Goal: Task Accomplishment & Management: Complete application form

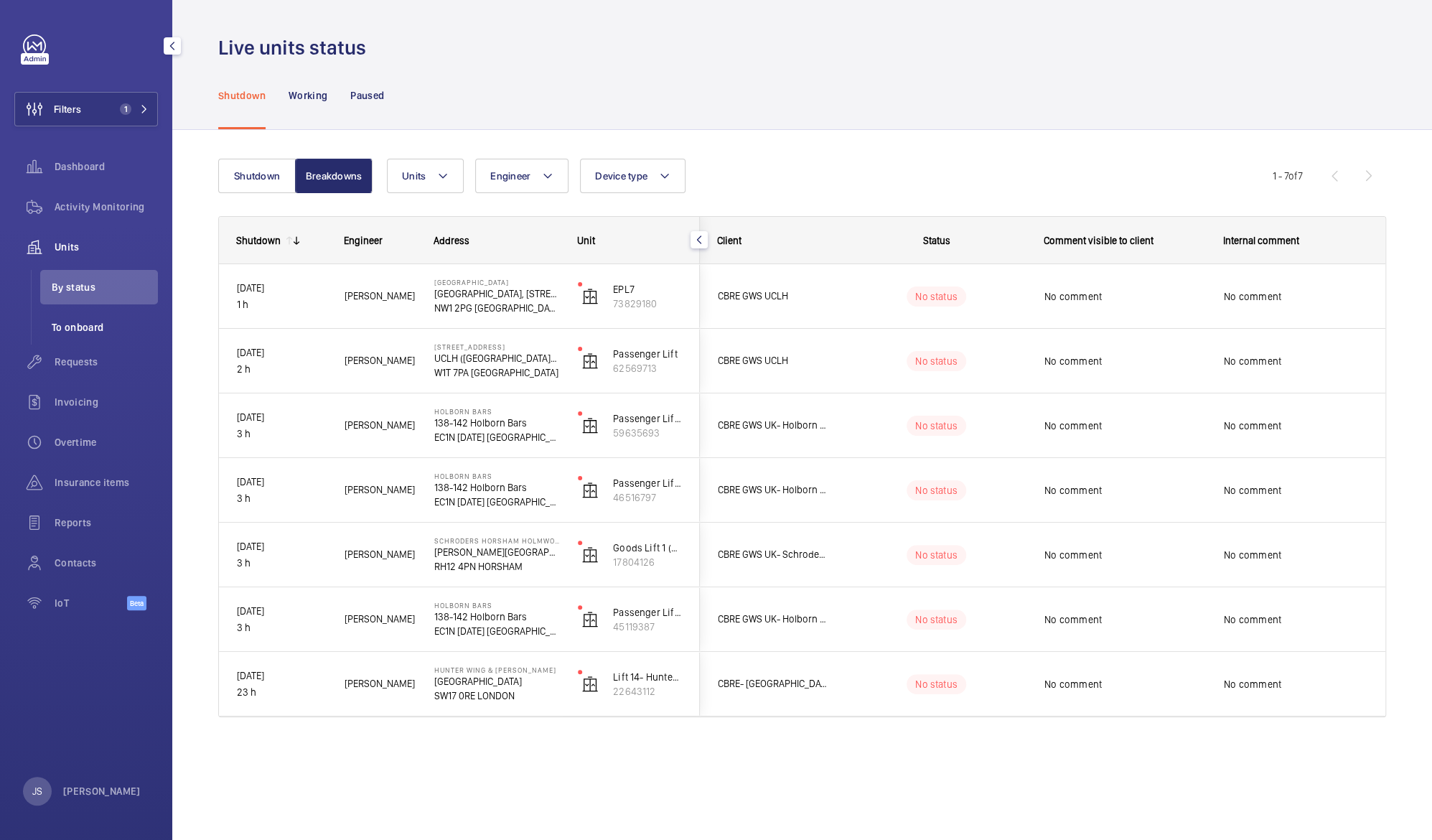
click at [96, 326] on span "To onboard" at bounding box center [105, 327] width 106 height 14
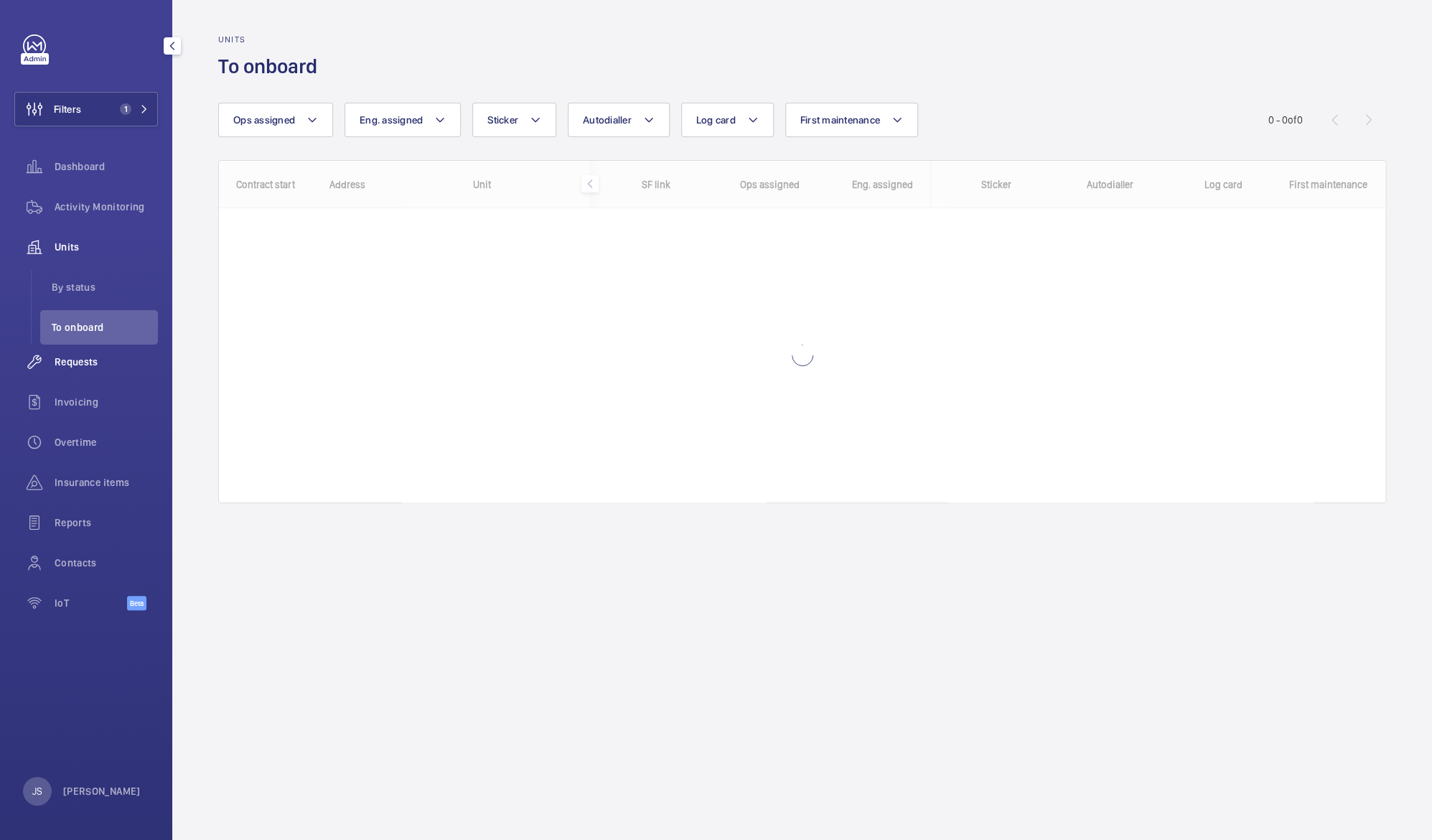
click at [97, 362] on span "Requests" at bounding box center [106, 362] width 103 height 14
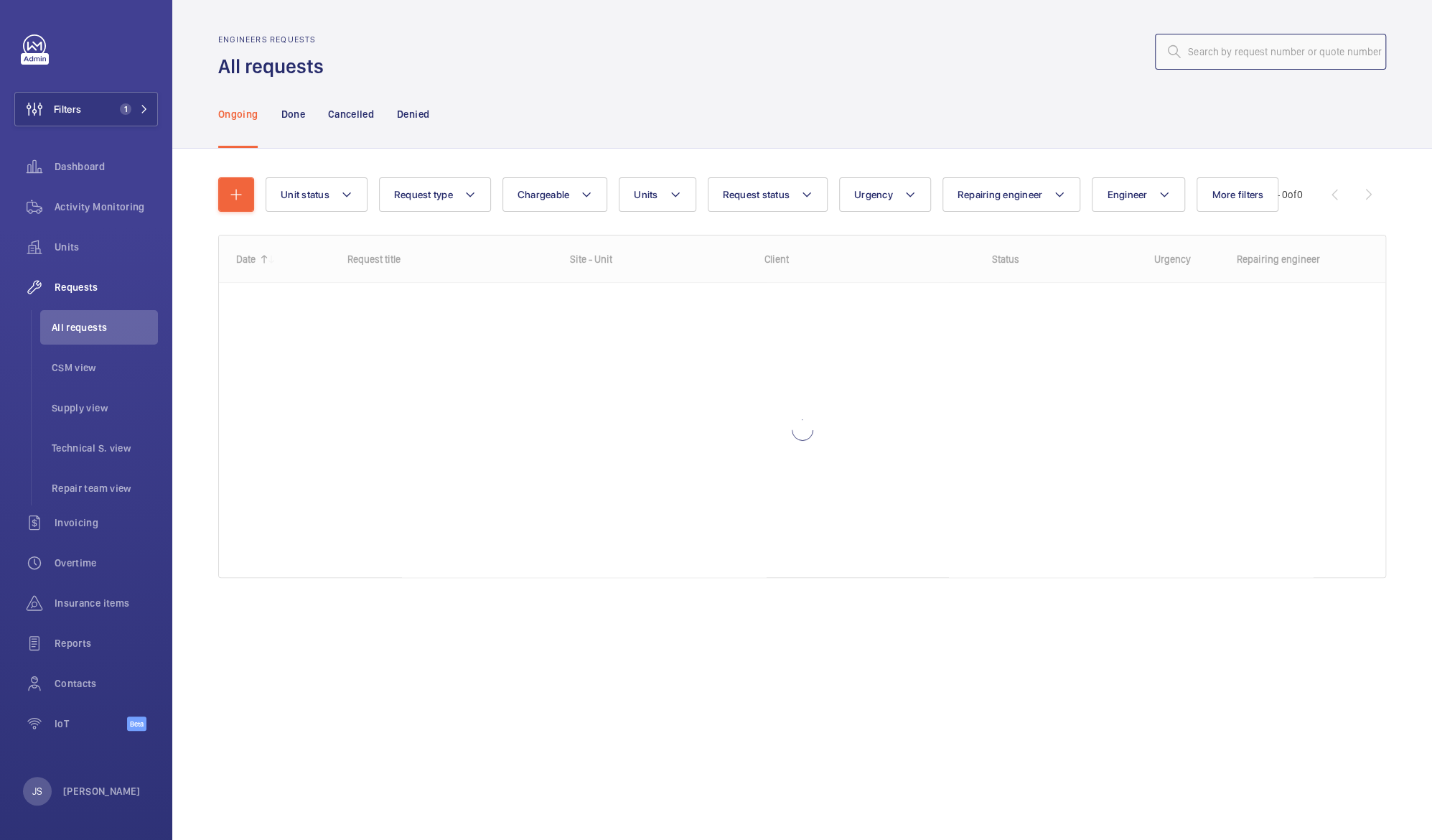
click at [1218, 59] on input "text" at bounding box center [1271, 52] width 231 height 36
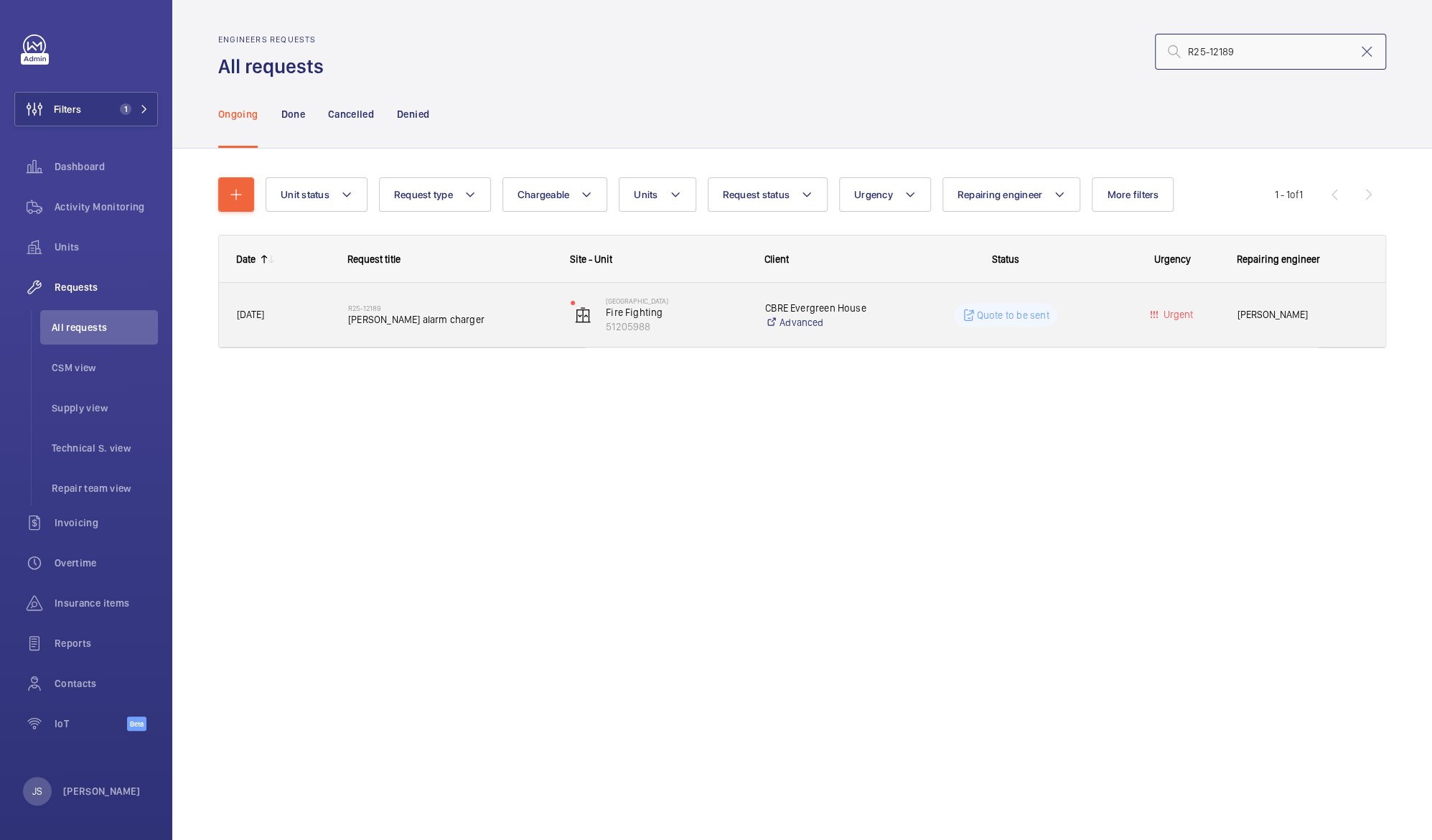
type input "R25-12189"
click at [977, 312] on p "Quote to be sent" at bounding box center [1014, 315] width 73 height 14
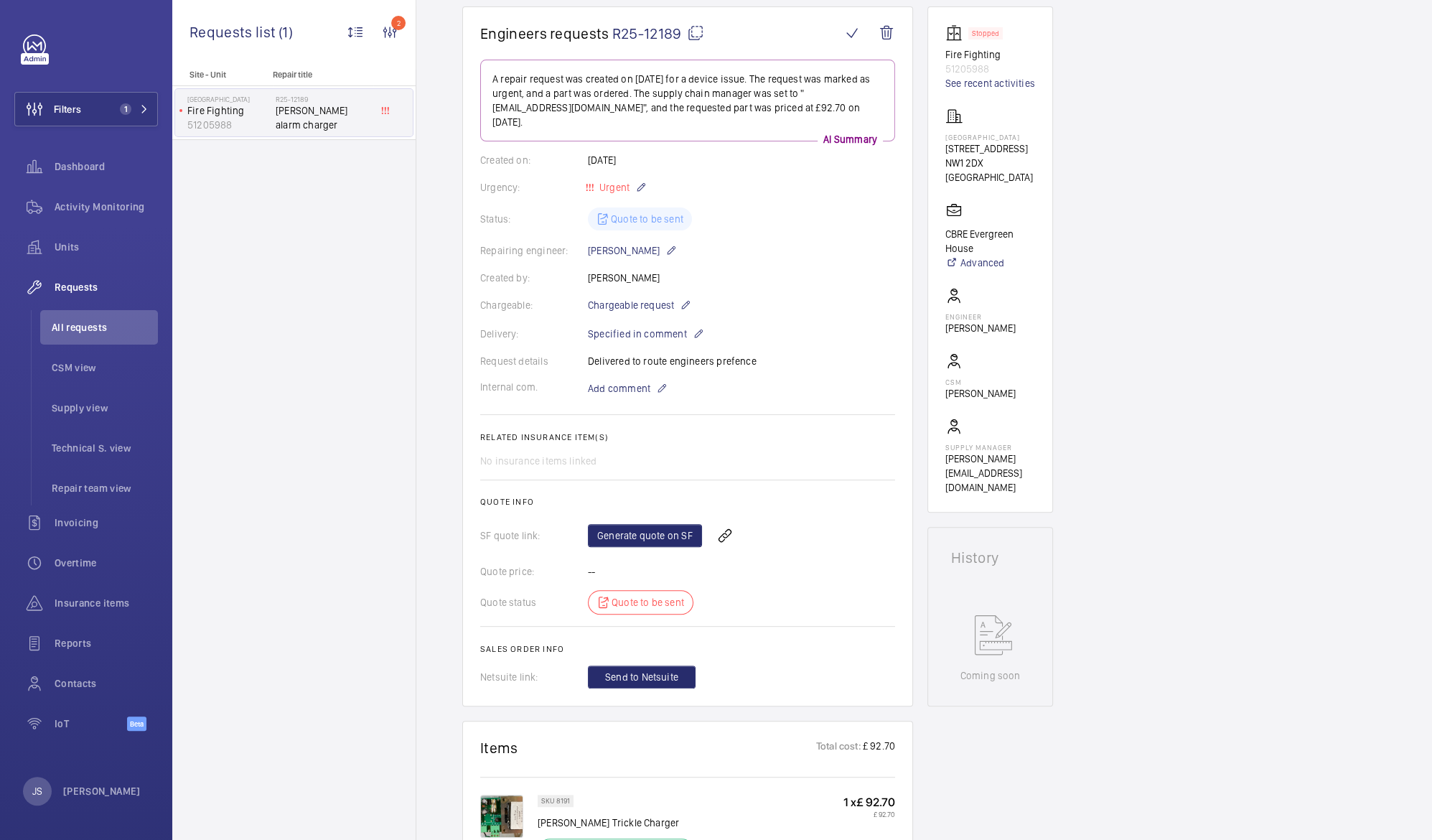
scroll to position [139, 0]
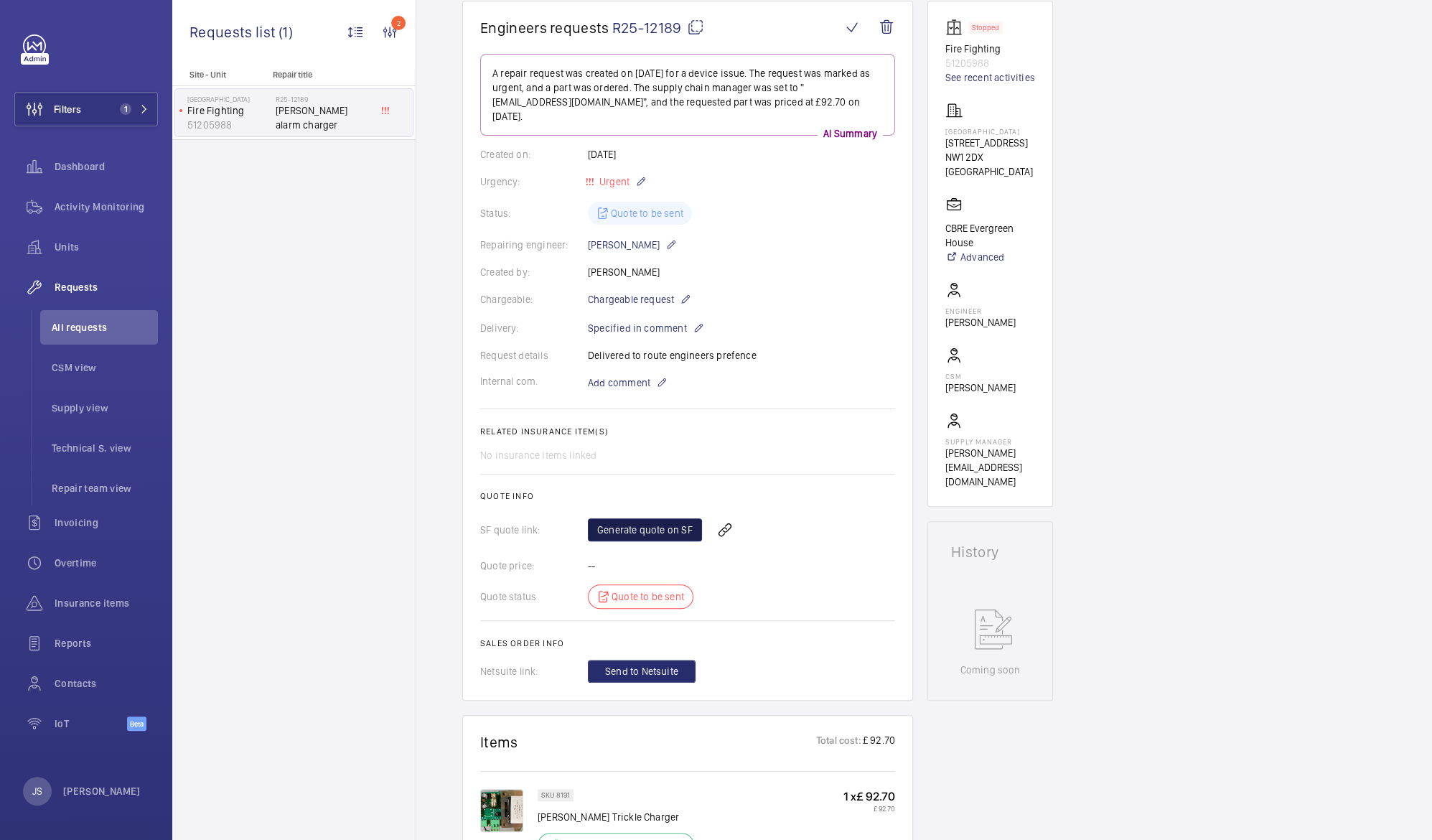
click at [624, 518] on link "Generate quote on SF" at bounding box center [645, 529] width 114 height 23
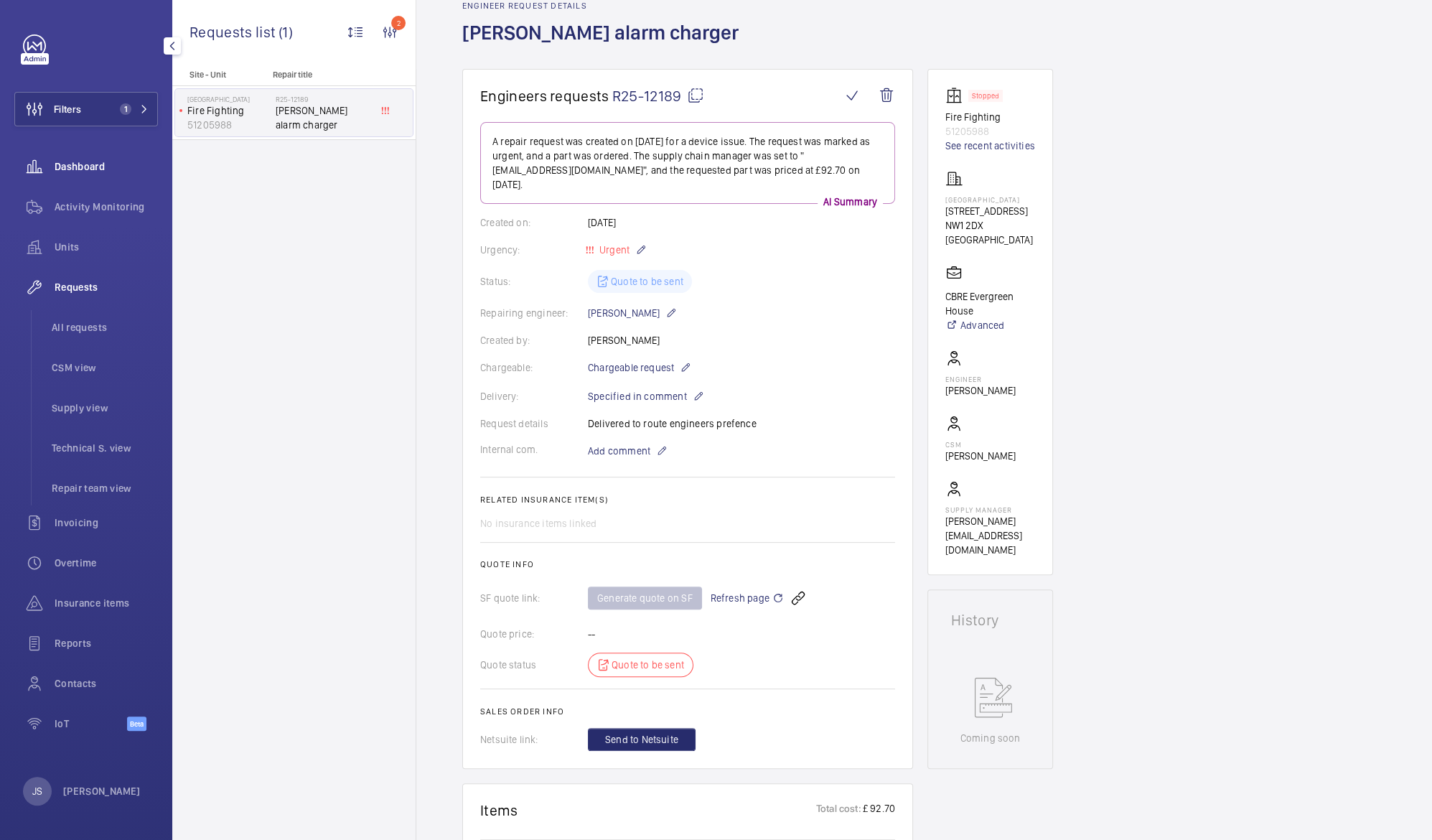
scroll to position [0, 0]
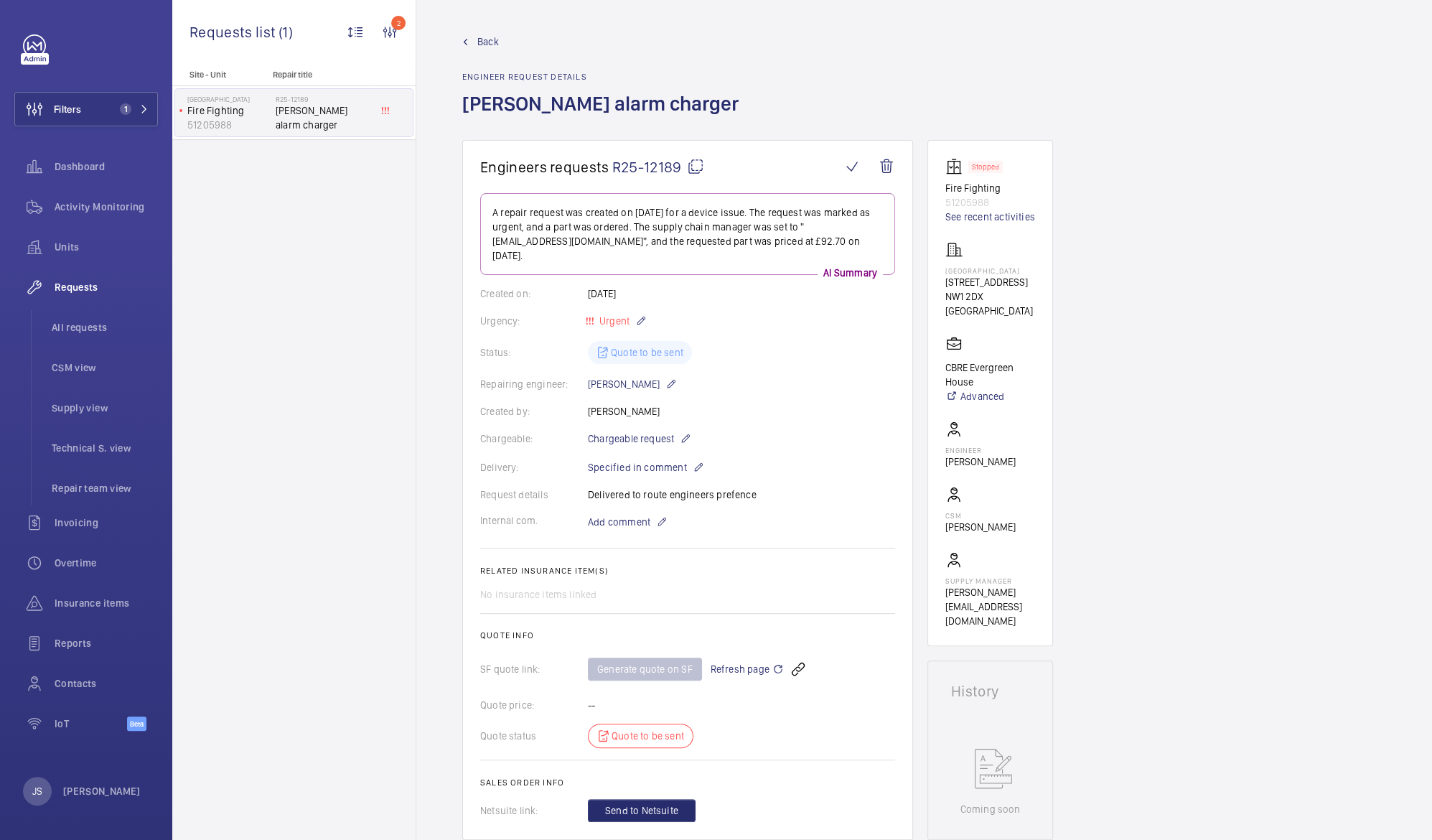
click at [211, 118] on p "51205988" at bounding box center [228, 125] width 82 height 14
click at [78, 197] on div "Activity Monitoring" at bounding box center [86, 206] width 143 height 34
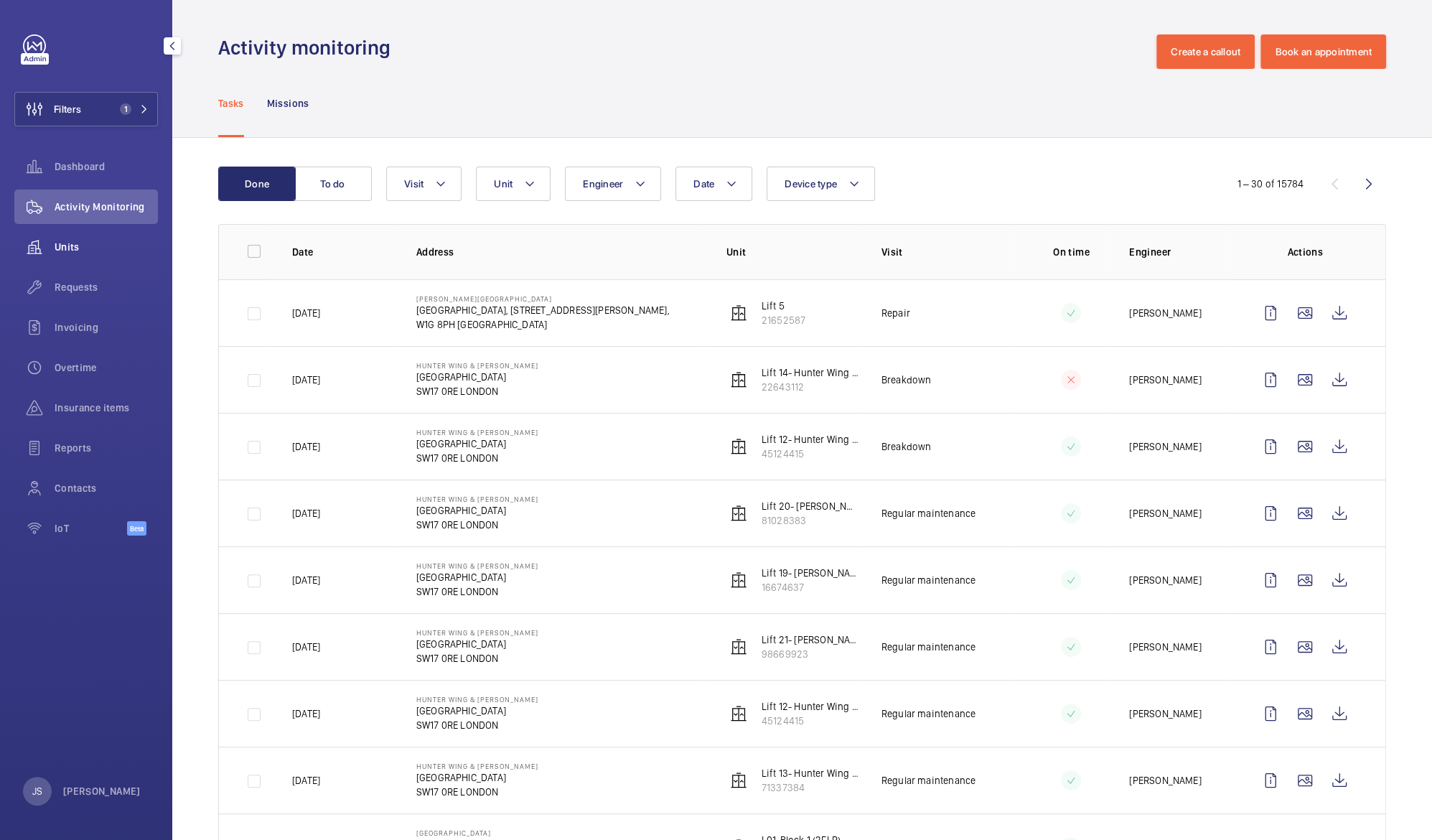
click at [86, 246] on span "Units" at bounding box center [106, 247] width 103 height 14
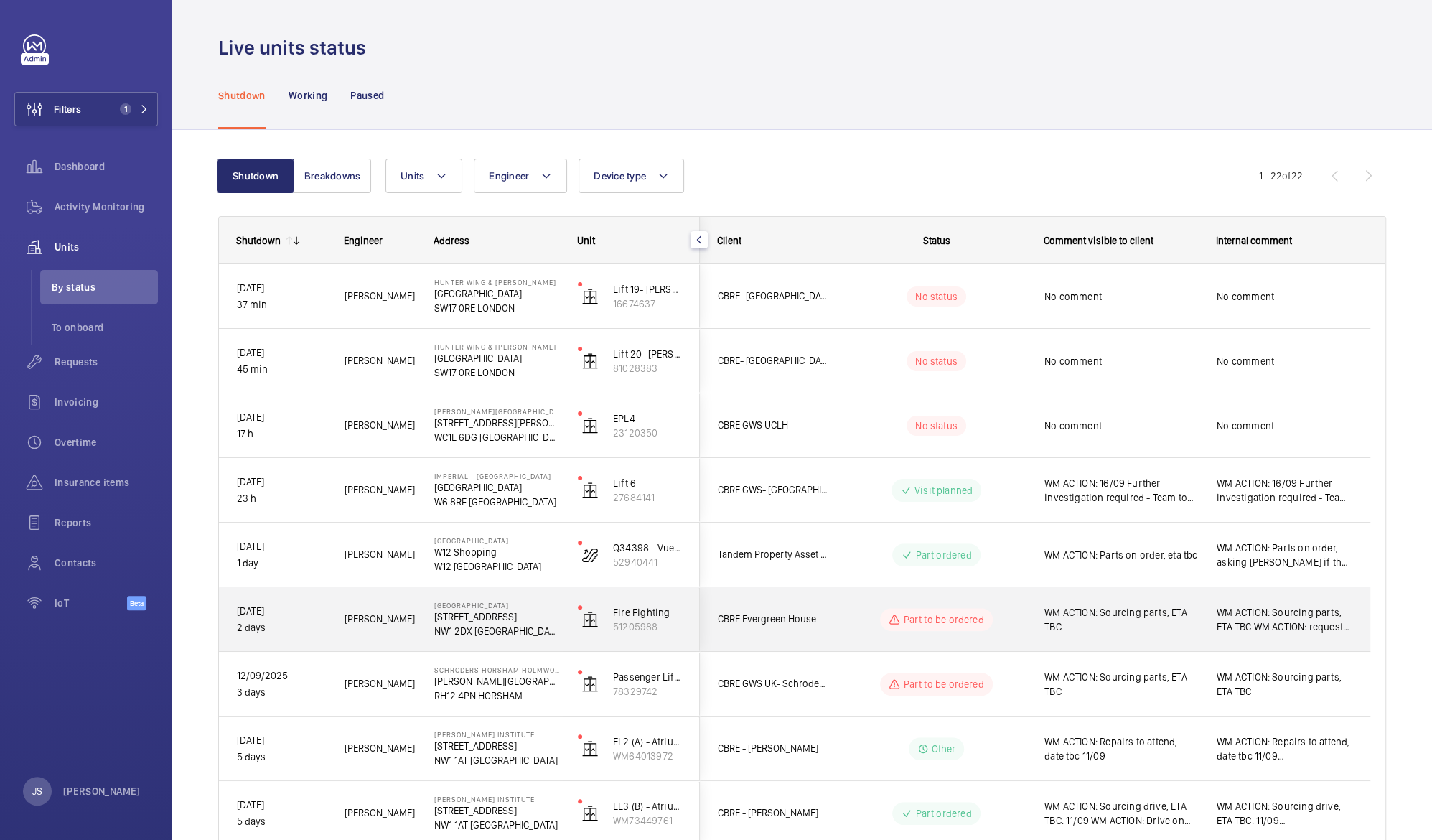
click at [471, 613] on p "[STREET_ADDRESS]" at bounding box center [497, 617] width 125 height 14
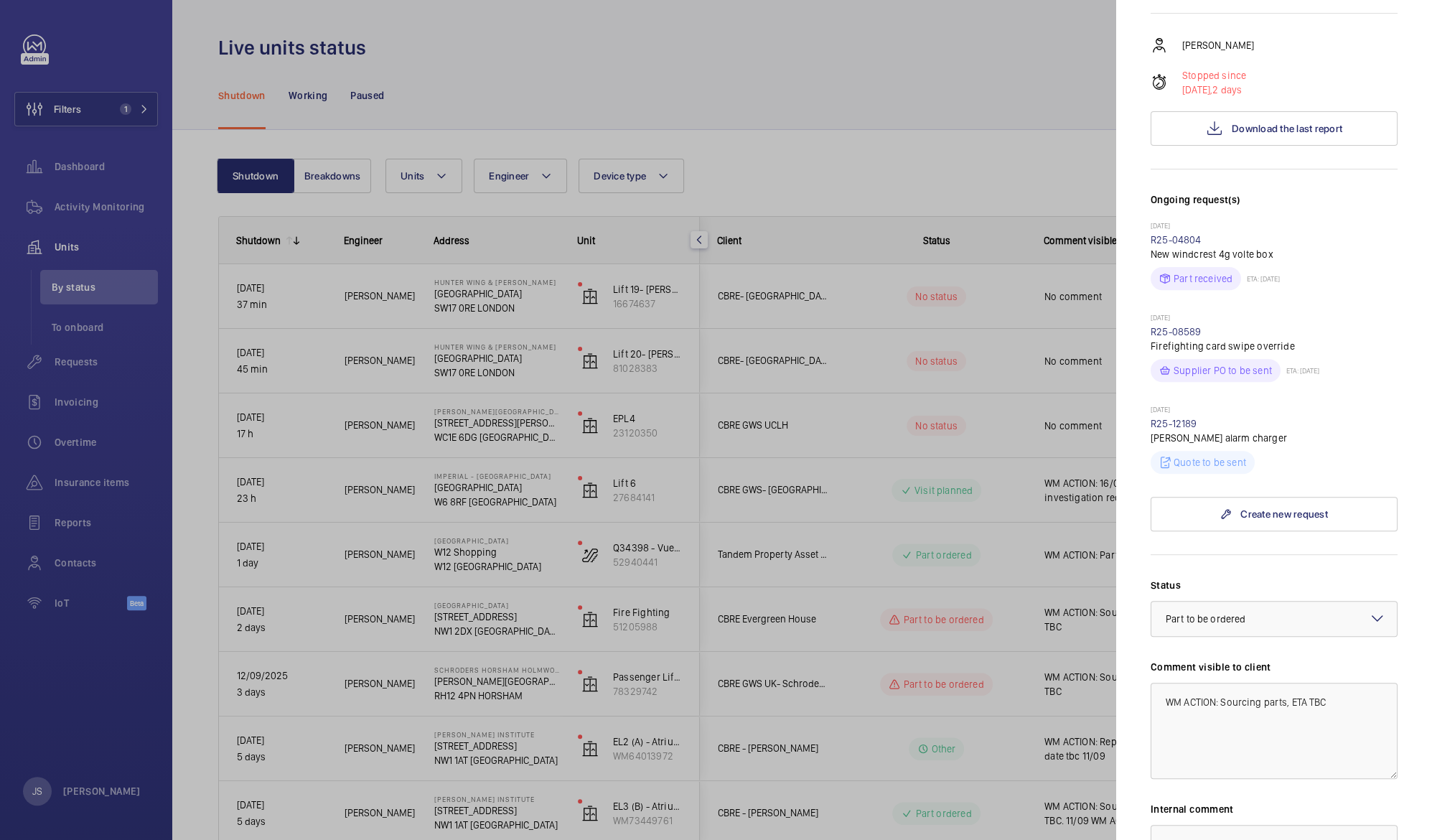
scroll to position [121, 0]
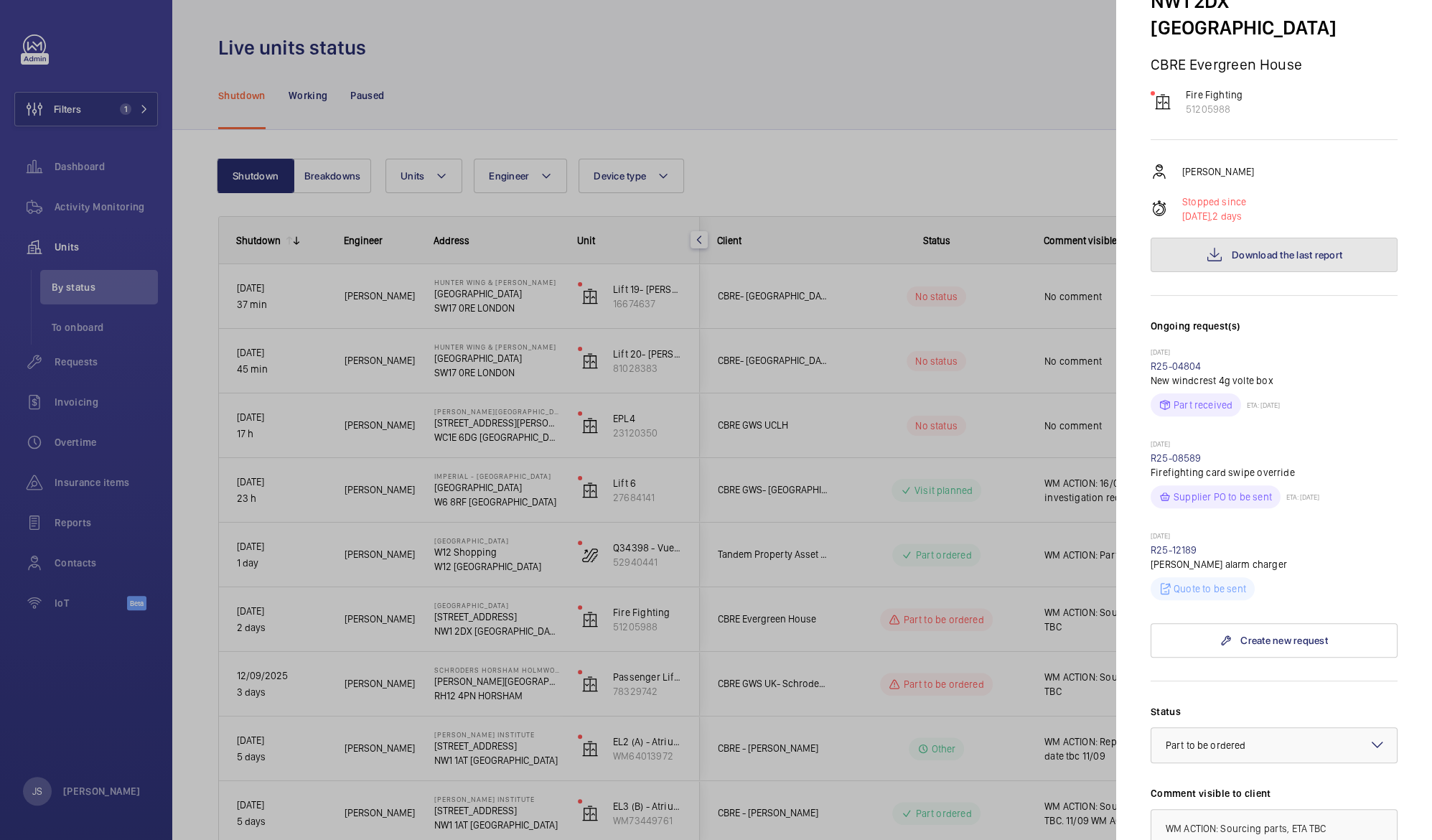
click at [1246, 249] on span "Download the last report" at bounding box center [1288, 254] width 111 height 11
click at [506, 79] on div at bounding box center [716, 420] width 1432 height 840
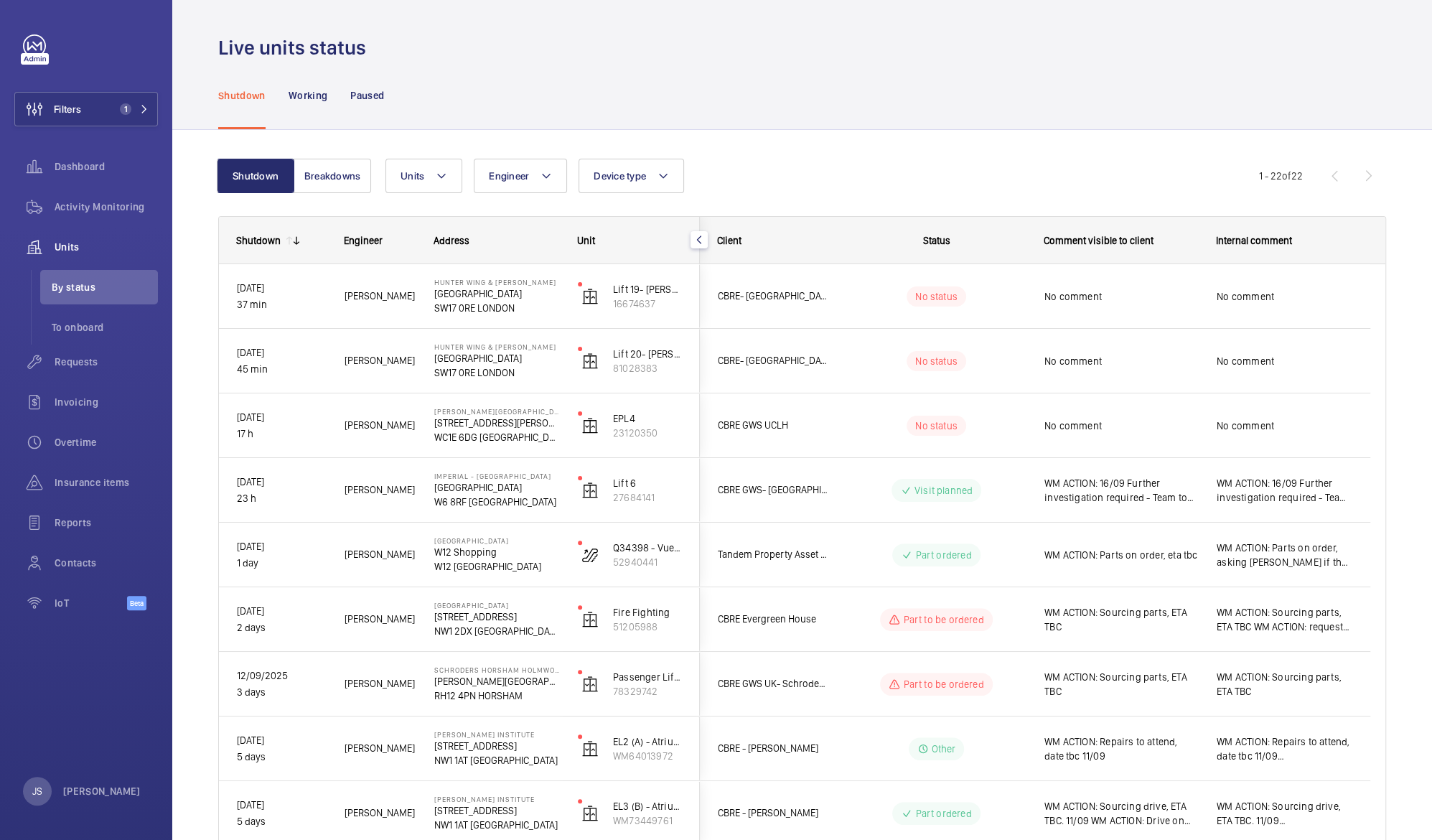
scroll to position [0, 0]
click at [97, 164] on span "Dashboard" at bounding box center [106, 166] width 103 height 14
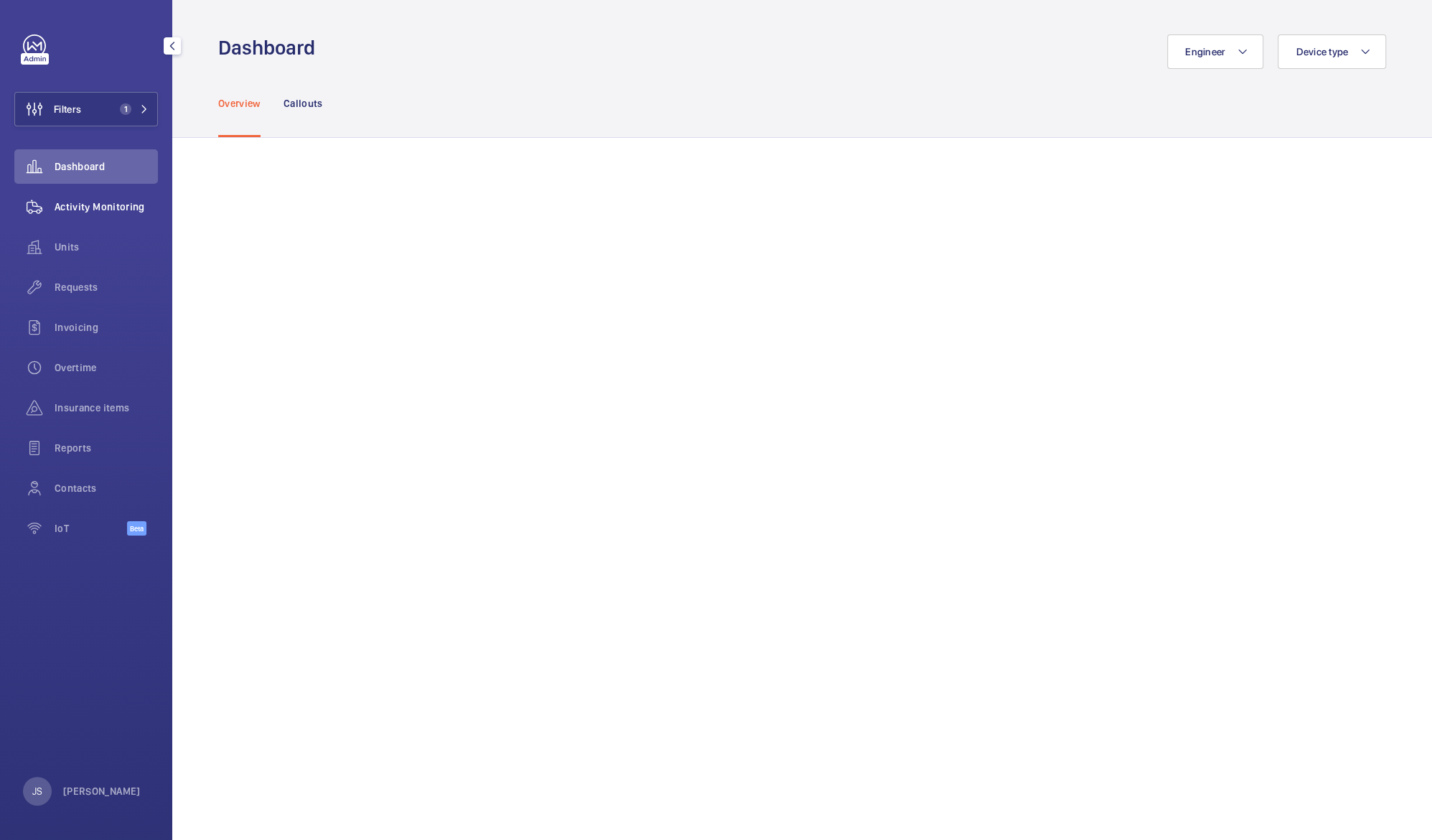
click at [88, 204] on span "Activity Monitoring" at bounding box center [106, 207] width 103 height 14
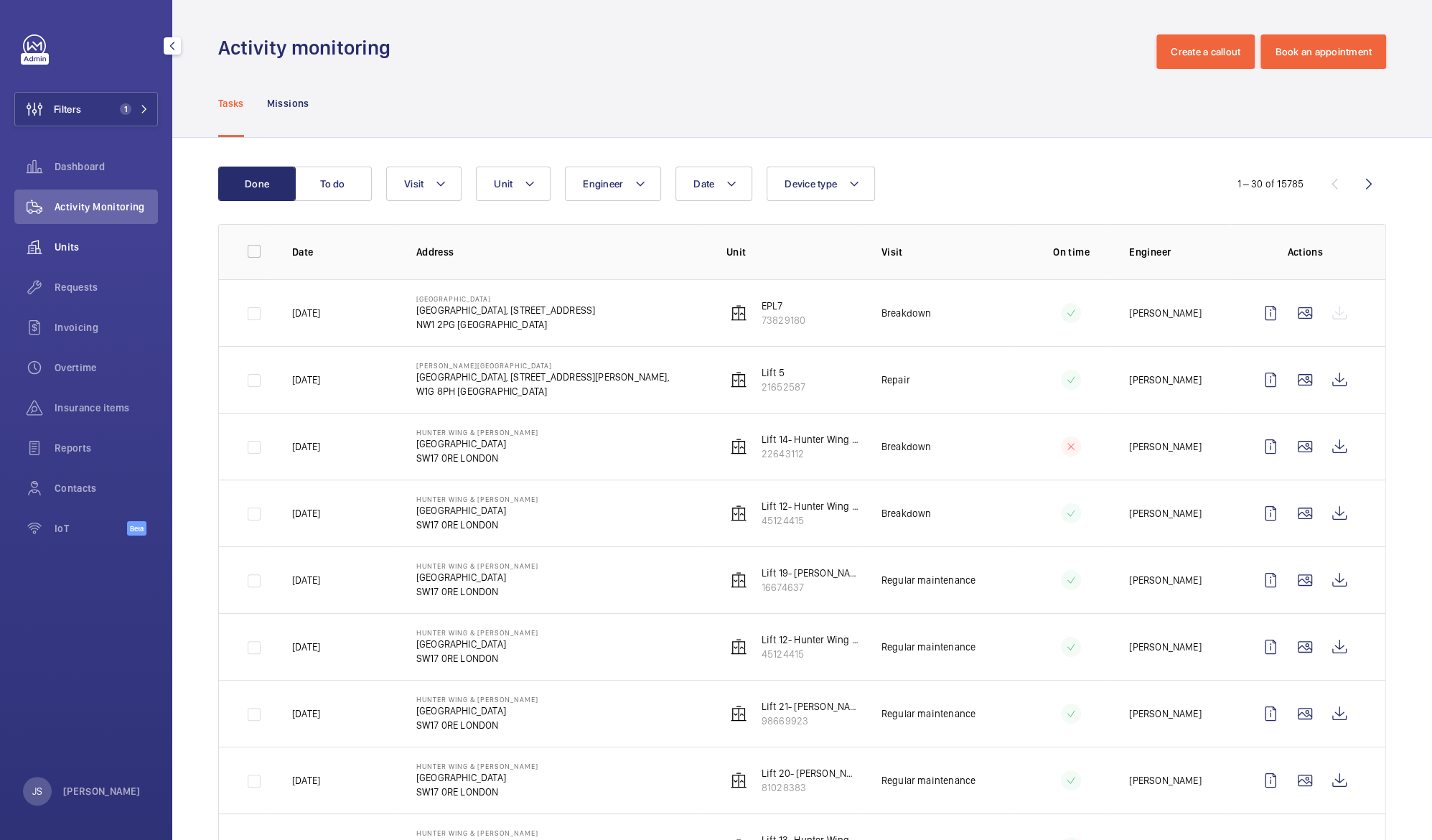
click at [87, 246] on span "Units" at bounding box center [106, 247] width 103 height 14
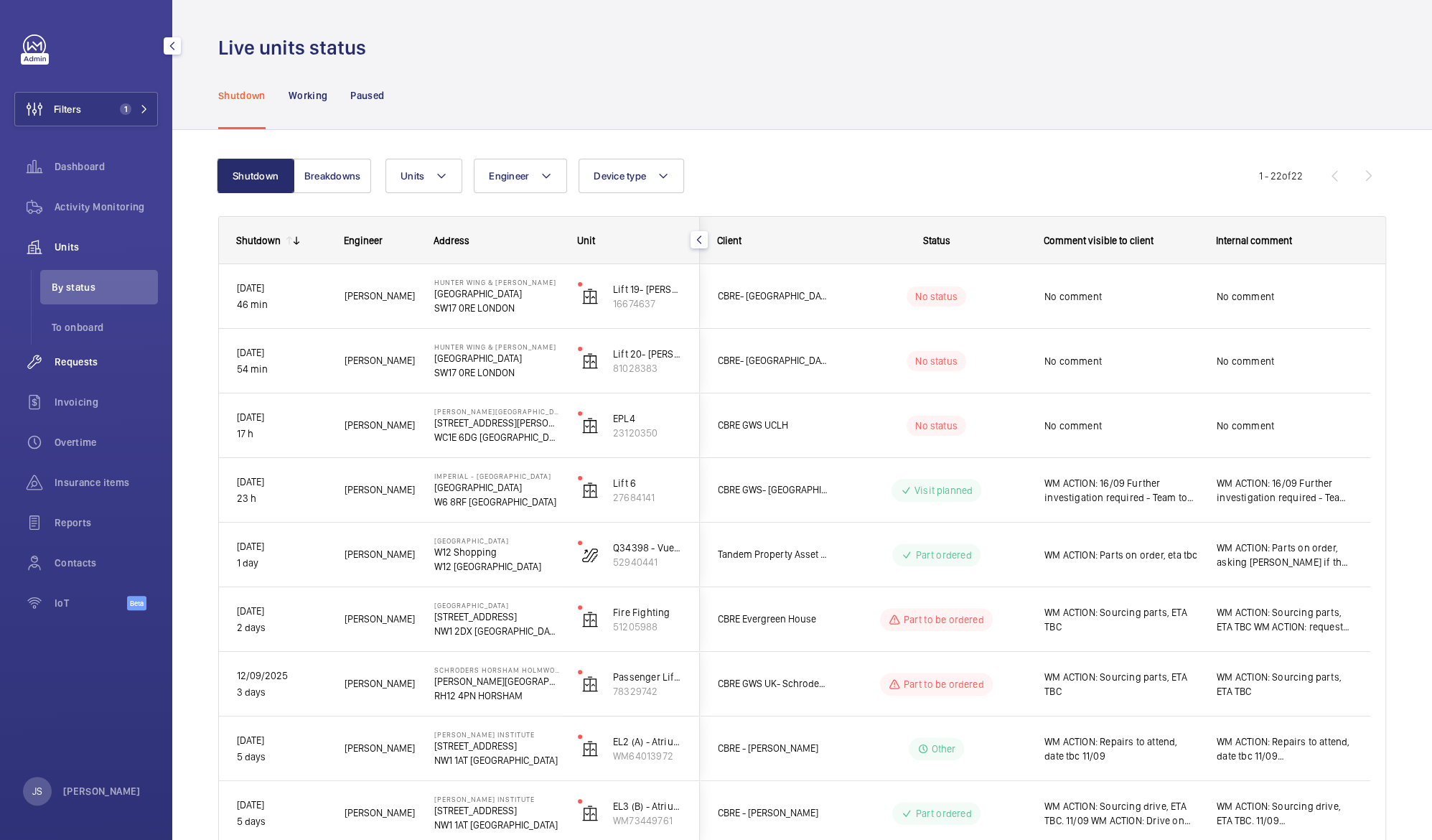
click at [82, 364] on span "Requests" at bounding box center [106, 362] width 103 height 14
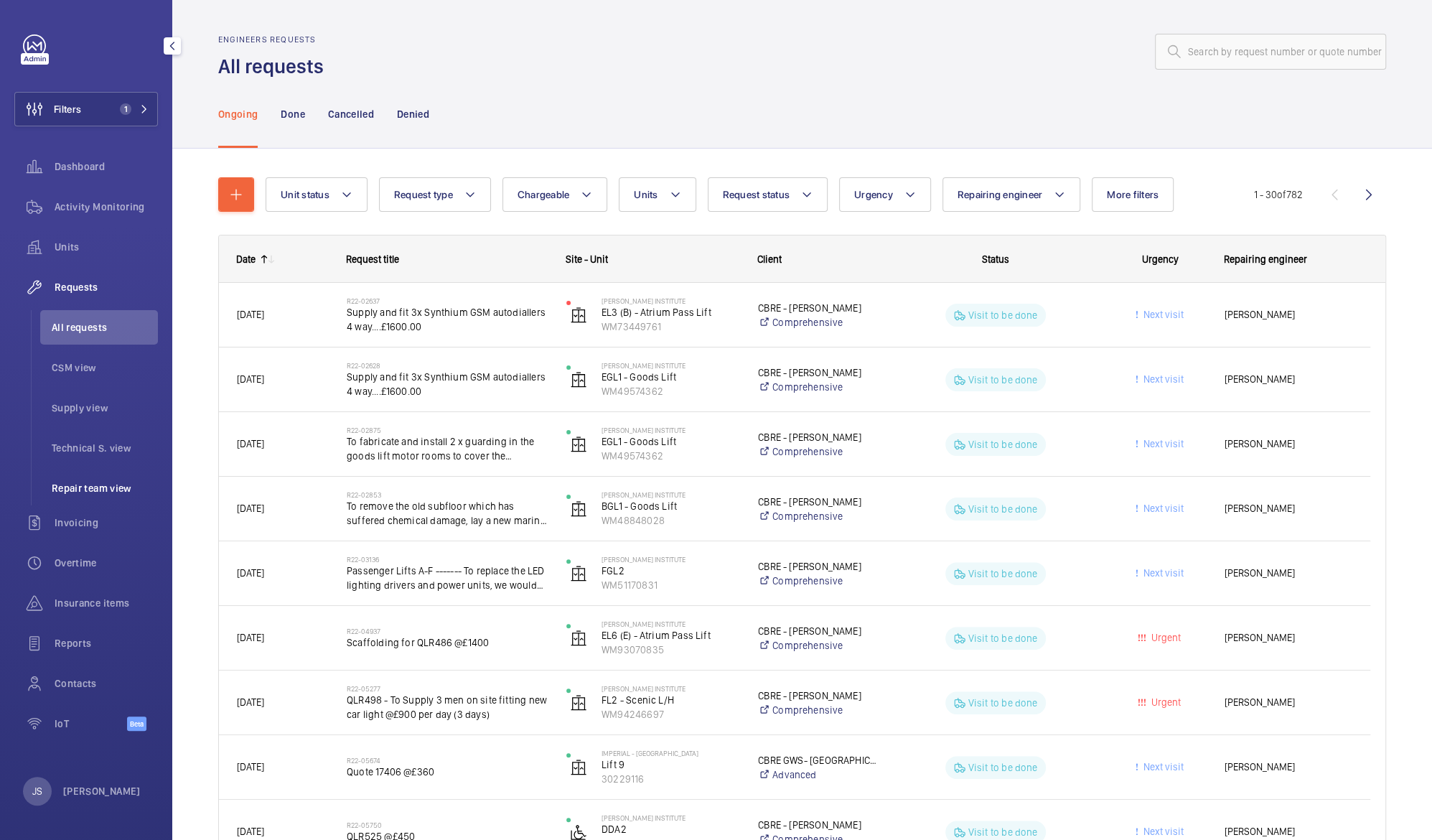
click at [69, 487] on span "Repair team view" at bounding box center [105, 488] width 106 height 14
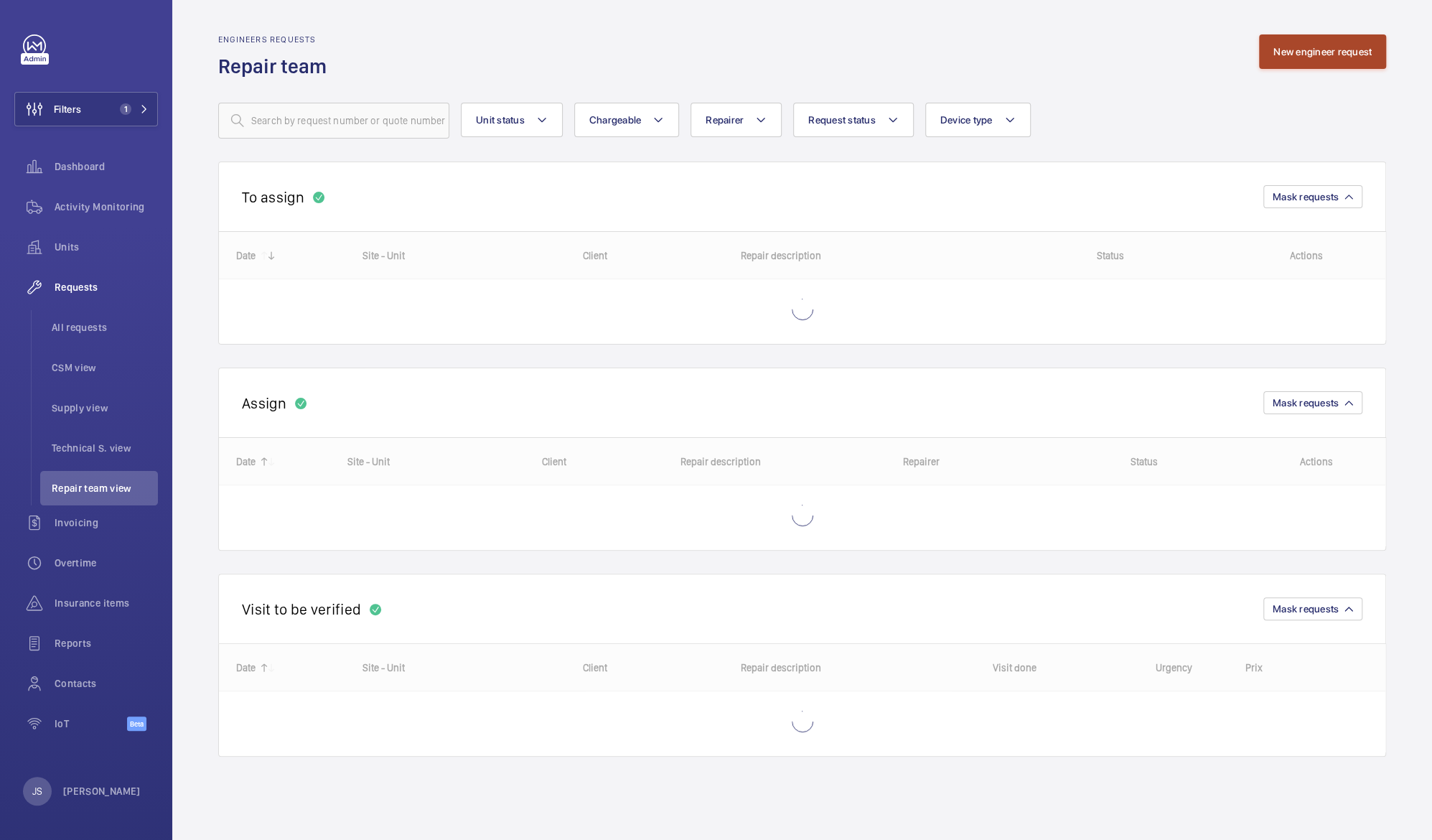
click at [1331, 52] on button "New engineer request" at bounding box center [1323, 51] width 127 height 34
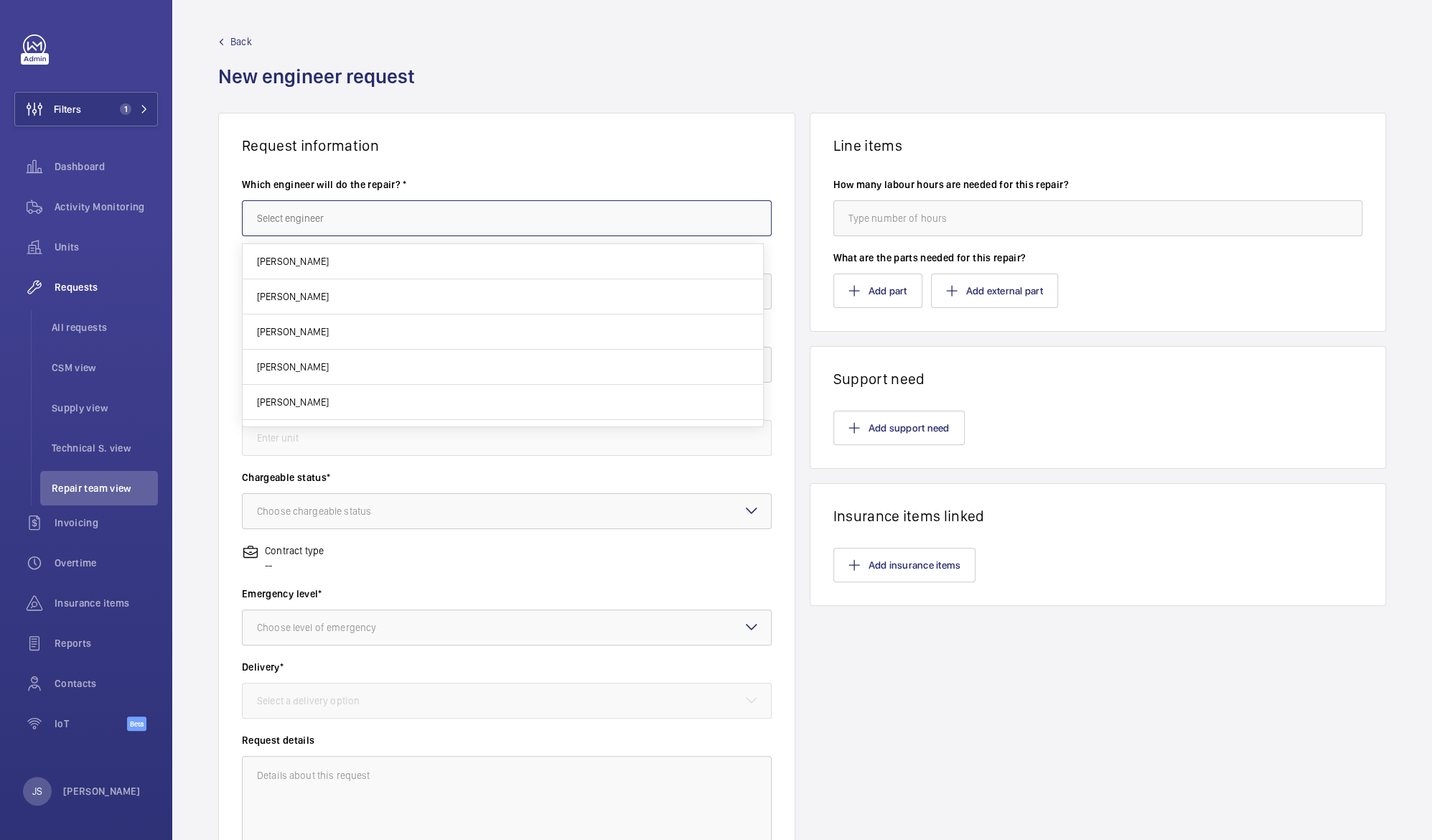
click at [632, 233] on input "text" at bounding box center [506, 218] width 530 height 36
type input "d"
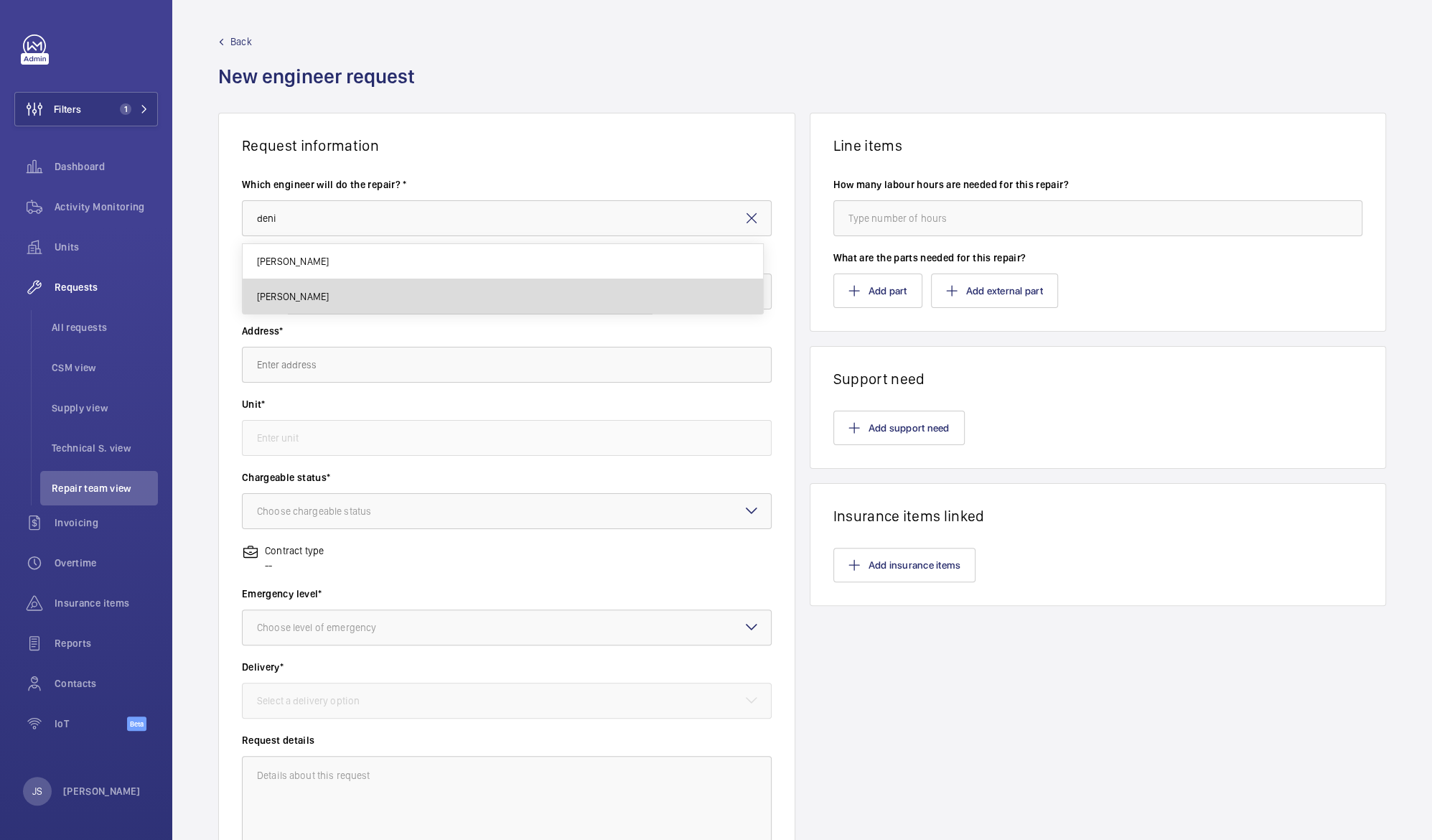
click at [343, 293] on mat-option "[PERSON_NAME]" at bounding box center [502, 296] width 521 height 34
type input "[PERSON_NAME]"
click at [334, 296] on input "text" at bounding box center [506, 291] width 530 height 36
type input "Pars"
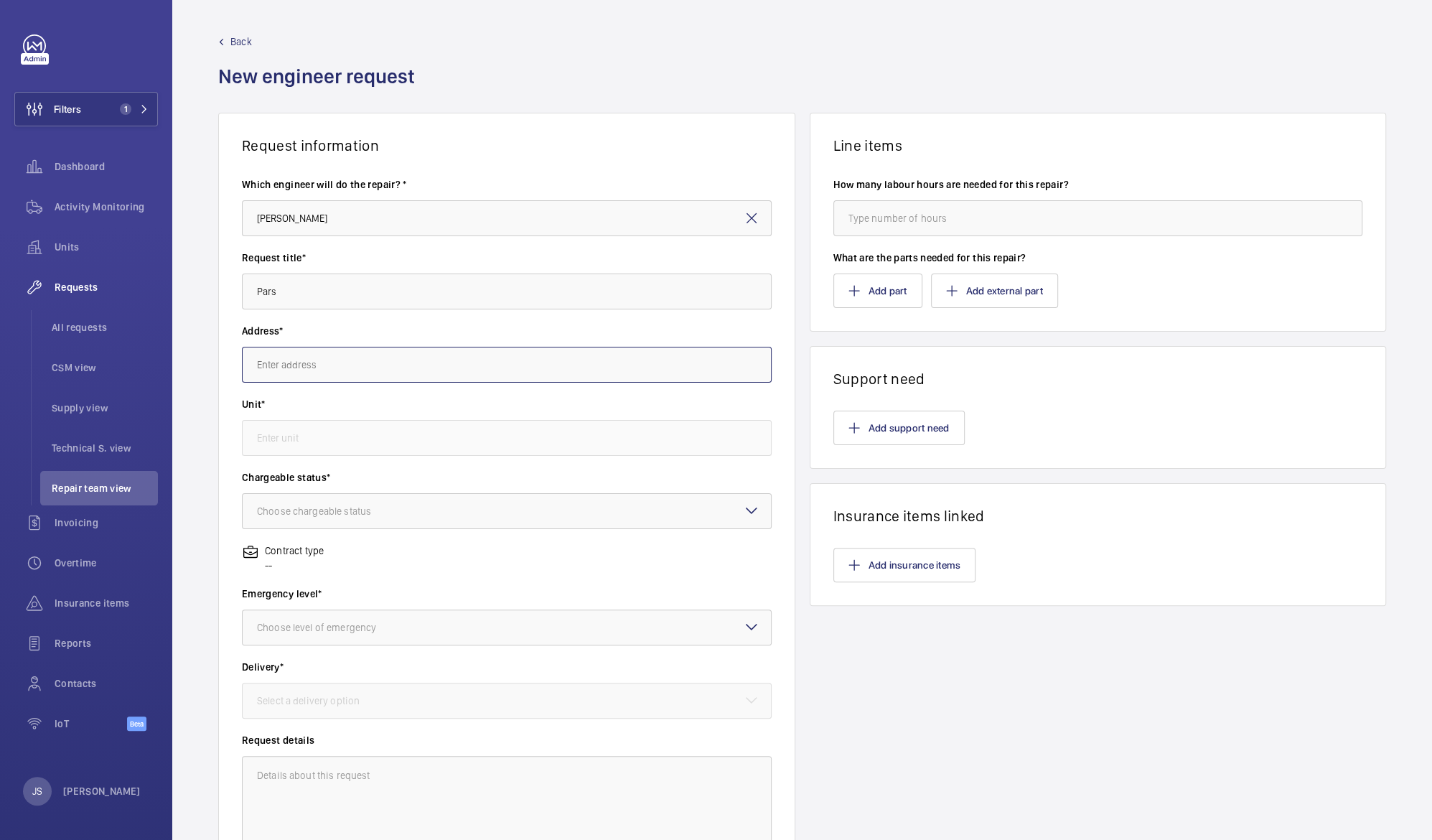
click at [284, 371] on input "text" at bounding box center [506, 365] width 530 height 36
click at [264, 368] on input "text" at bounding box center [506, 365] width 530 height 36
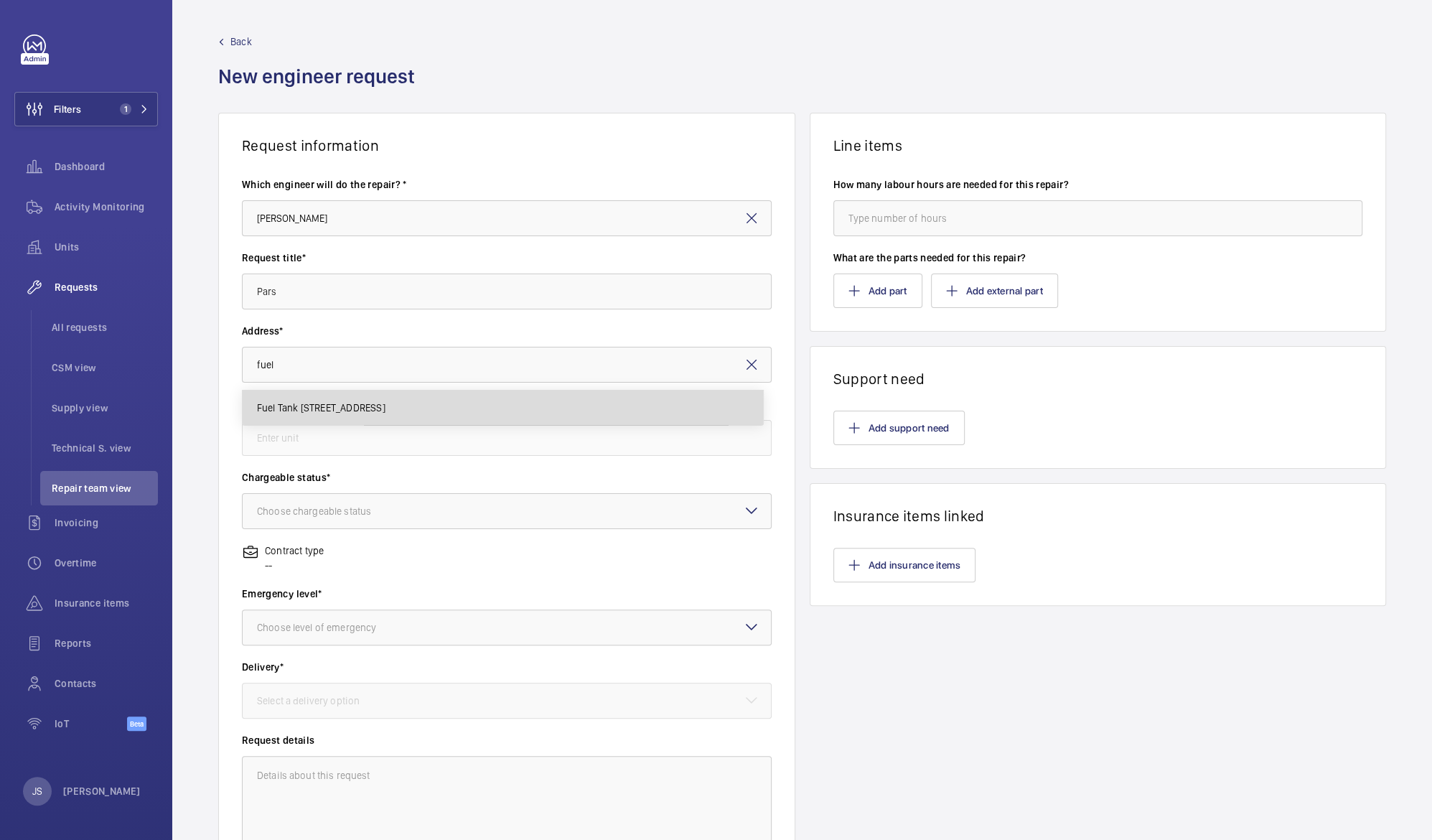
click at [290, 409] on span "Fuel Tank [STREET_ADDRESS]" at bounding box center [321, 408] width 128 height 14
type input "Fuel Tank [STREET_ADDRESS]"
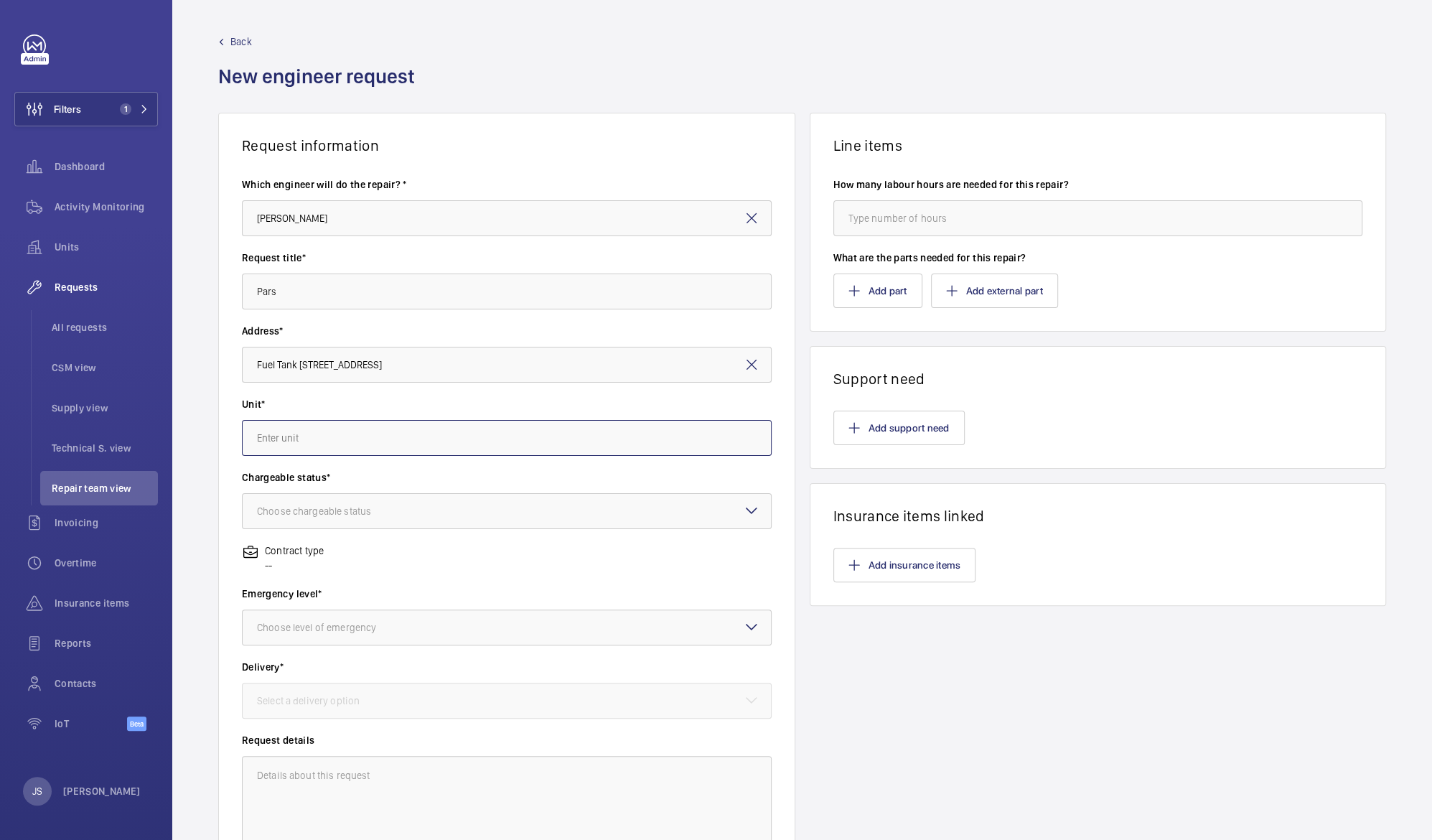
click at [277, 442] on input "text" at bounding box center [506, 437] width 530 height 36
click at [269, 483] on span "WME0238 - FT-01" at bounding box center [295, 481] width 77 height 14
type input "WME0238 - FT-01"
click at [271, 510] on div "Choose chargeable status" at bounding box center [331, 511] width 150 height 14
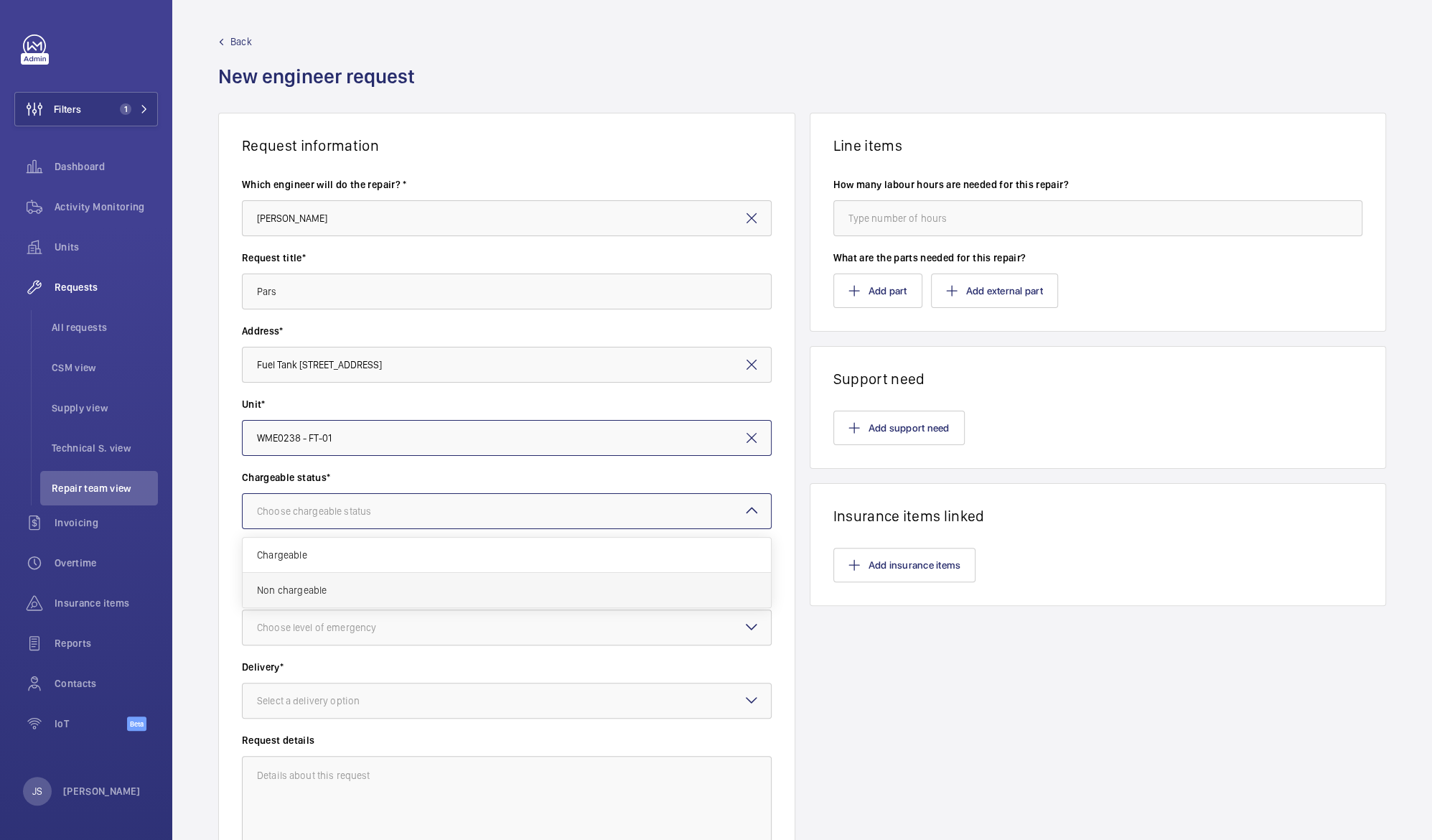
click at [270, 584] on span "Non chargeable" at bounding box center [506, 590] width 500 height 14
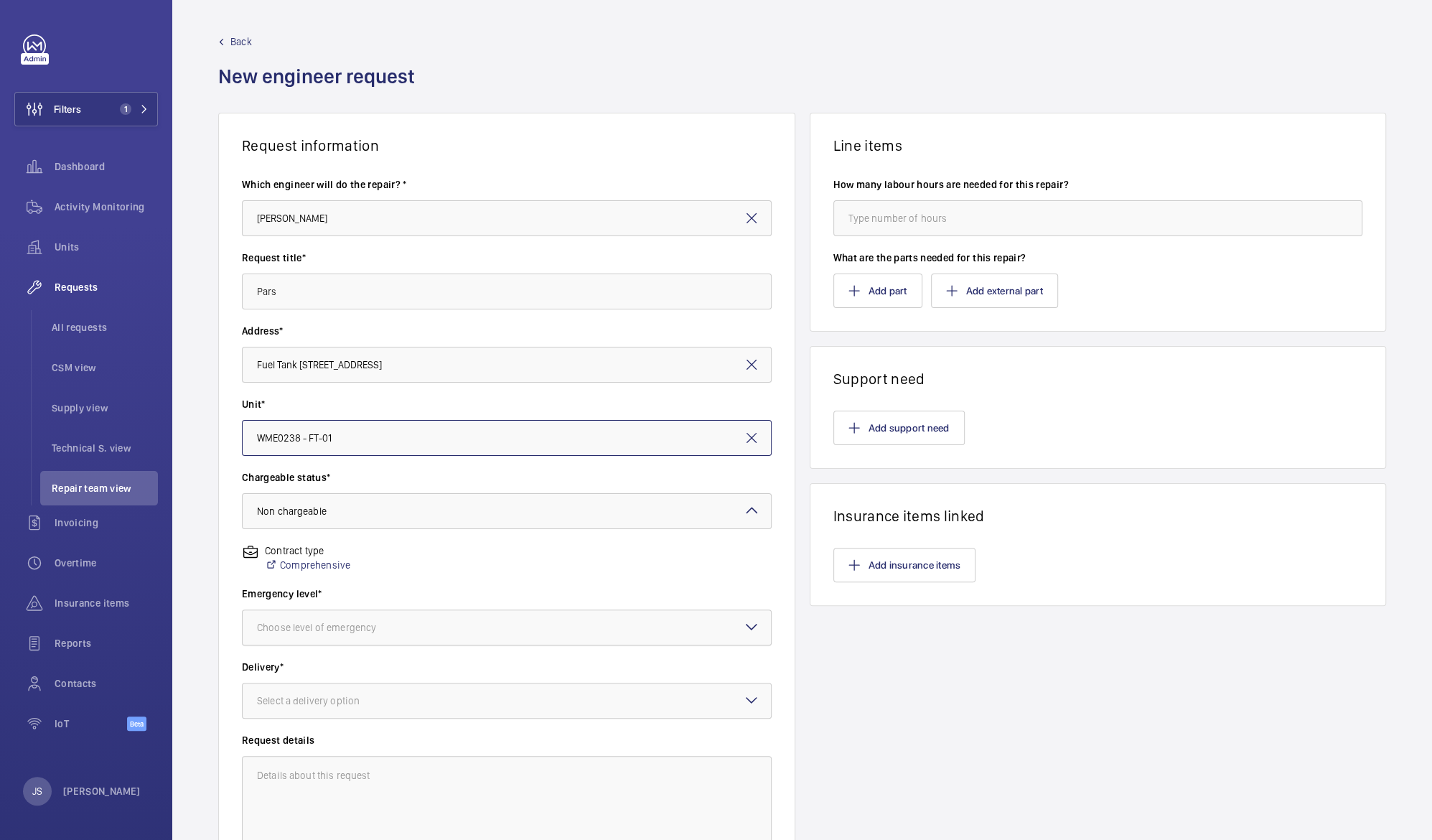
click at [272, 628] on div "Choose level of emergency" at bounding box center [334, 628] width 155 height 14
click at [283, 746] on span "Urgent" at bounding box center [506, 742] width 500 height 14
click at [270, 701] on div "Select a delivery option" at bounding box center [326, 701] width 139 height 14
click at [280, 784] on span "On site" at bounding box center [506, 781] width 500 height 14
click at [270, 703] on span "On site" at bounding box center [272, 701] width 31 height 11
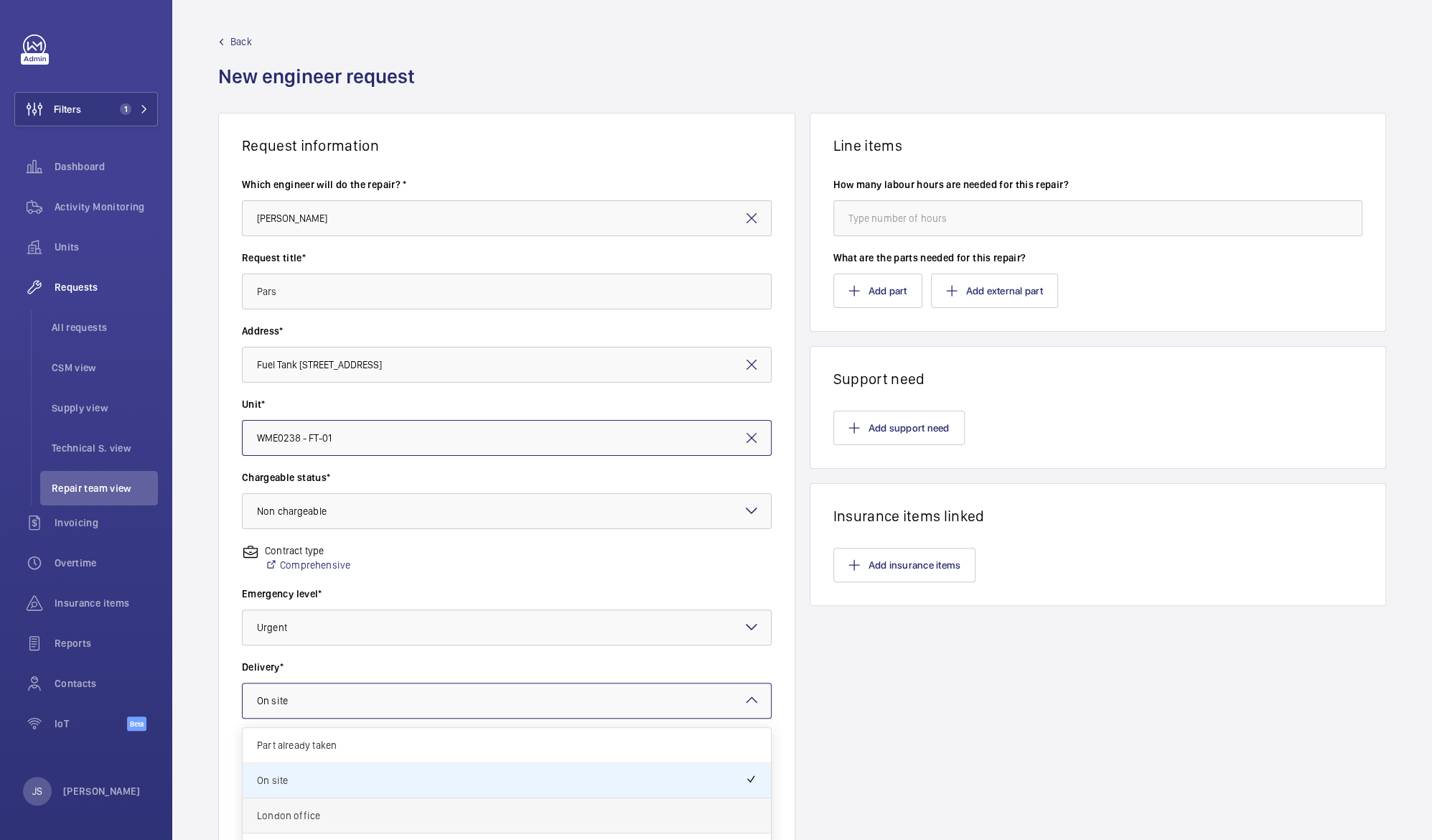
click at [288, 815] on span "London office" at bounding box center [506, 815] width 500 height 14
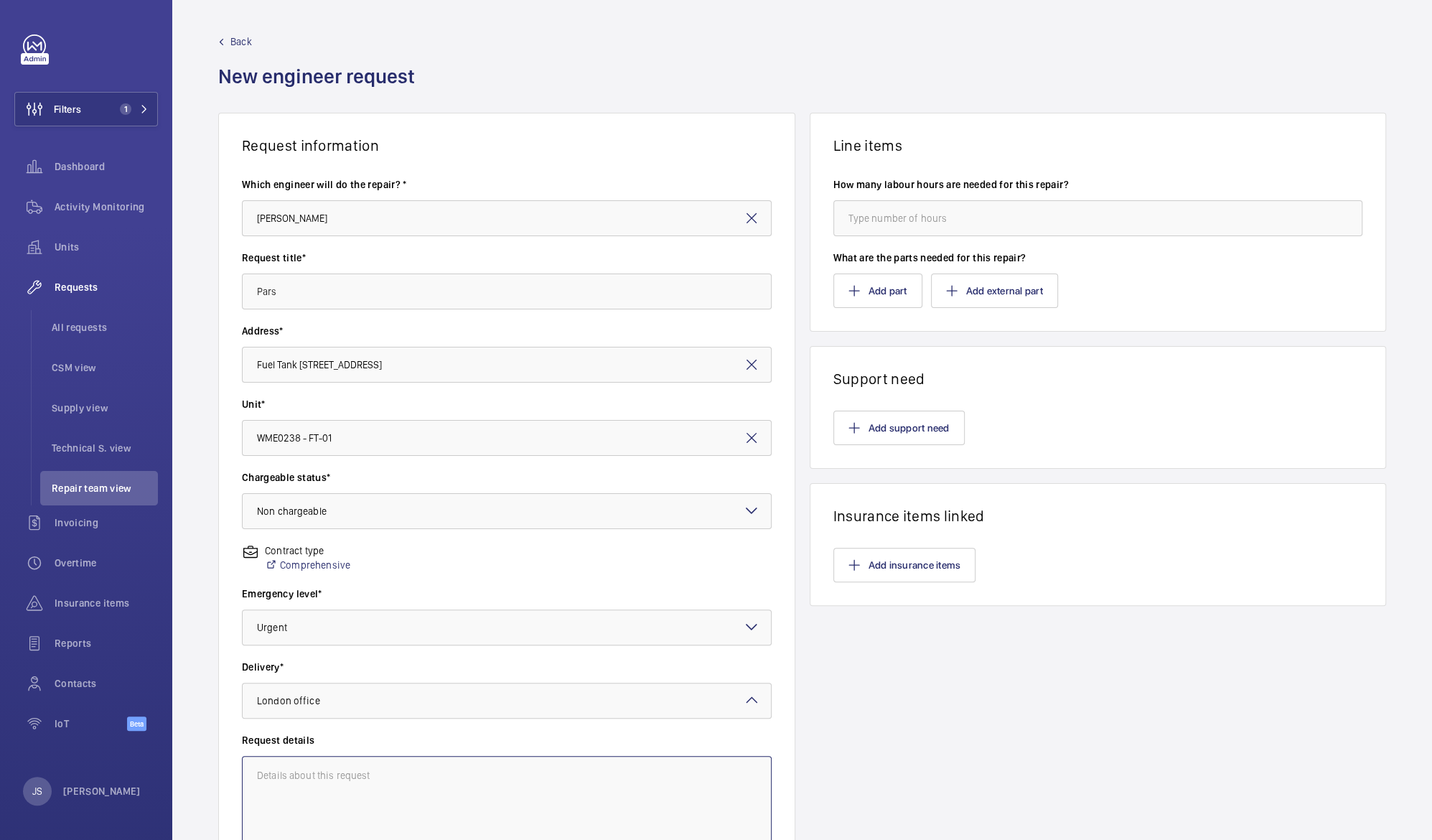
click at [287, 769] on textarea at bounding box center [506, 804] width 530 height 96
type textarea "B"
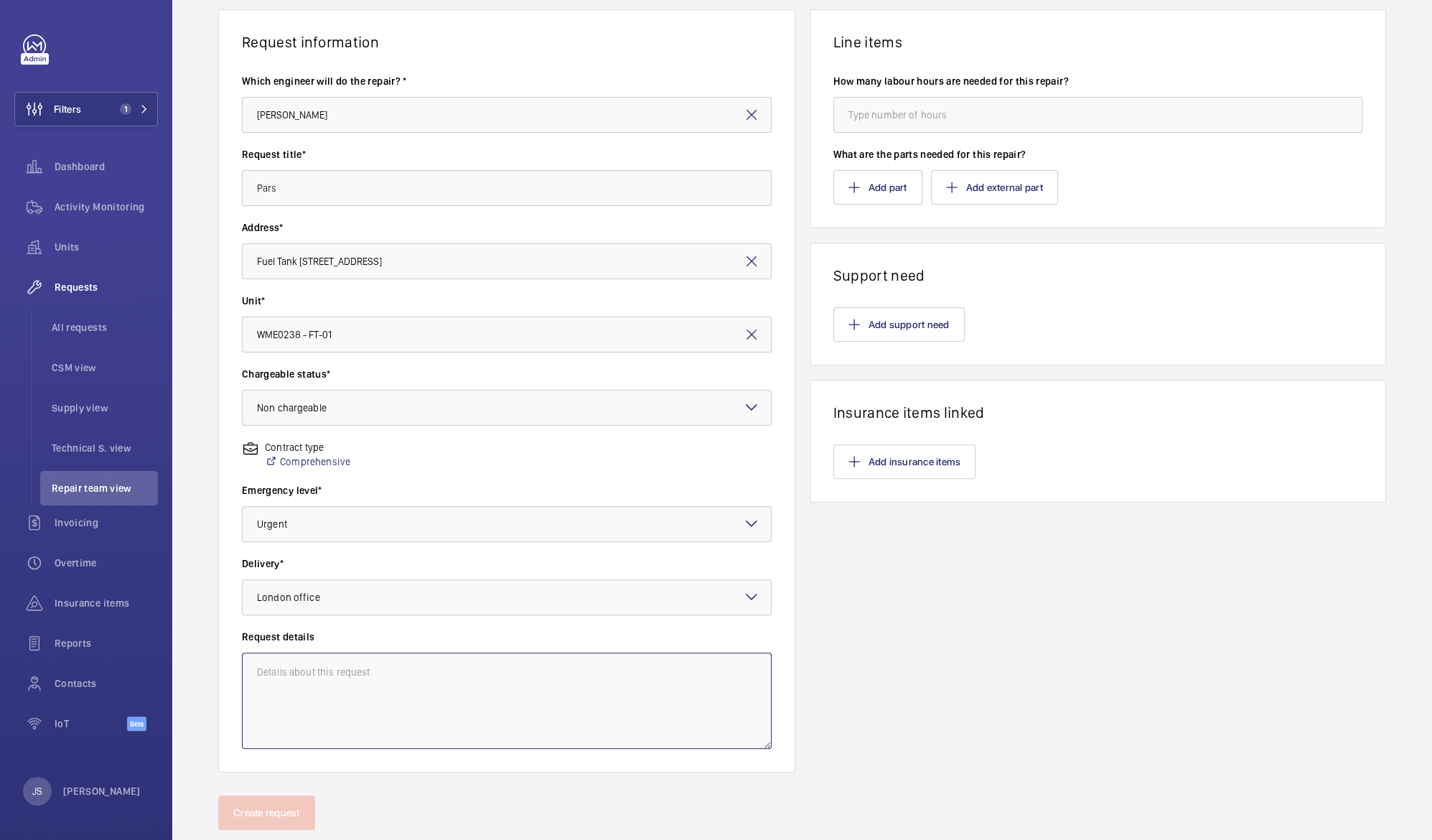
scroll to position [103, 0]
click at [260, 674] on textarea at bounding box center [506, 701] width 530 height 96
click at [271, 695] on textarea "UT-1270" at bounding box center [506, 701] width 530 height 96
click at [250, 670] on textarea "UT-1270" at bounding box center [506, 701] width 530 height 96
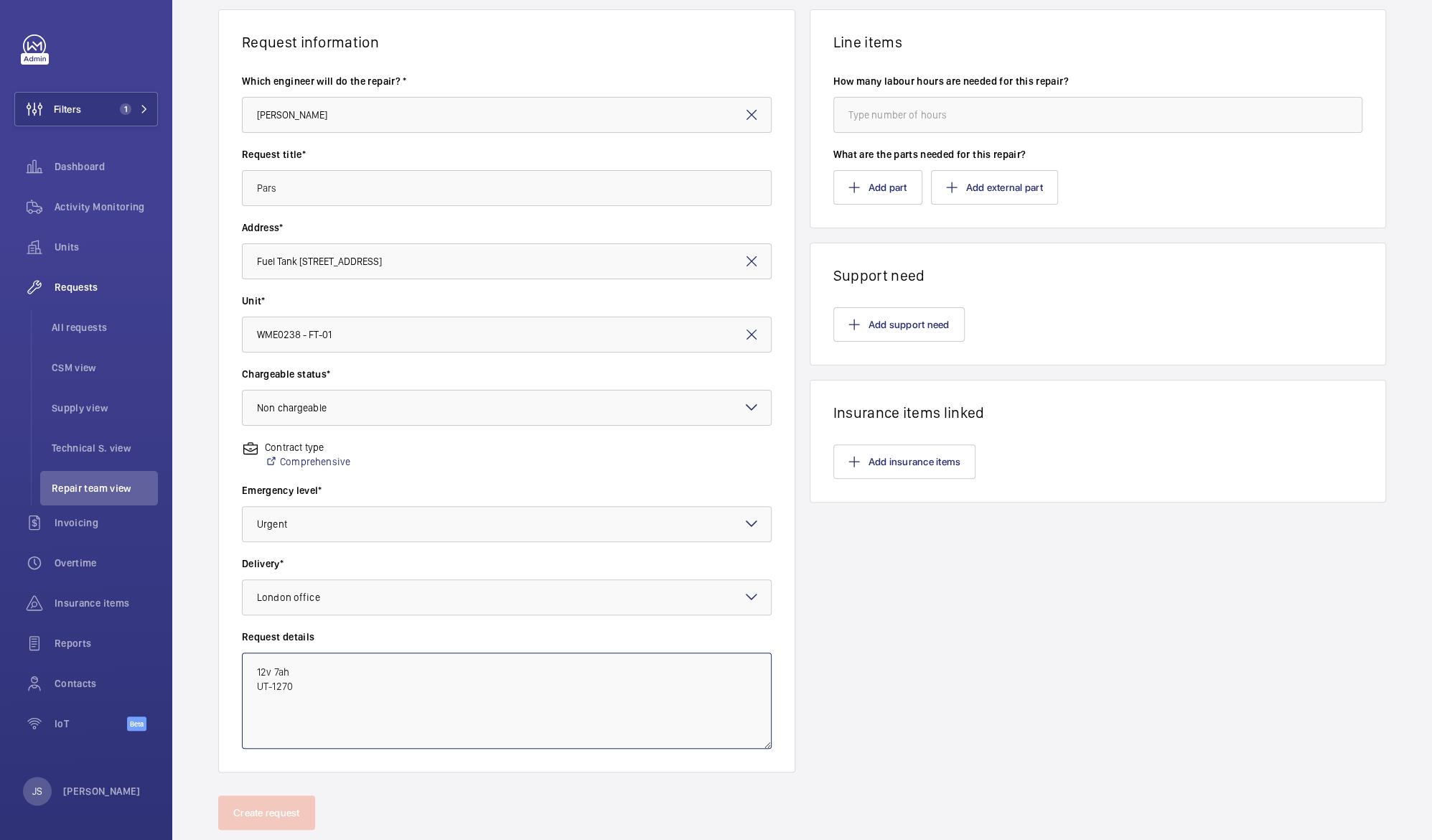
drag, startPoint x: 297, startPoint y: 684, endPoint x: 216, endPoint y: 655, distance: 86.0
click at [216, 655] on div "Request information Which engineer will do the repair? * [PERSON_NAME] Request …" at bounding box center [802, 403] width 1260 height 786
click at [292, 701] on textarea "SKU 1010210" at bounding box center [506, 701] width 530 height 96
type textarea "SKU 1010210"
click at [911, 117] on input "number" at bounding box center [1098, 114] width 530 height 36
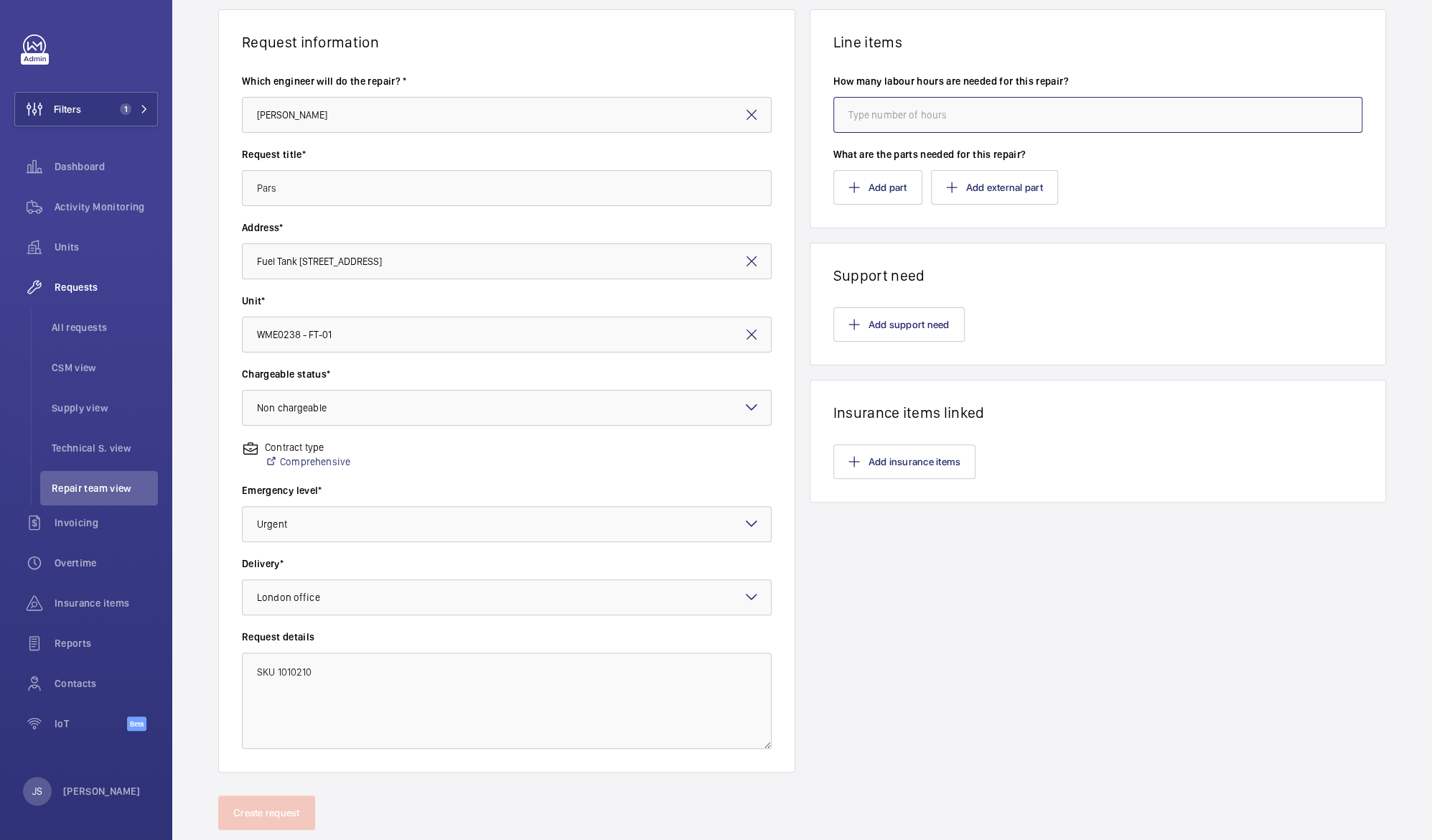
type input "1"
type input "2"
click at [899, 185] on button "Add part" at bounding box center [878, 187] width 89 height 34
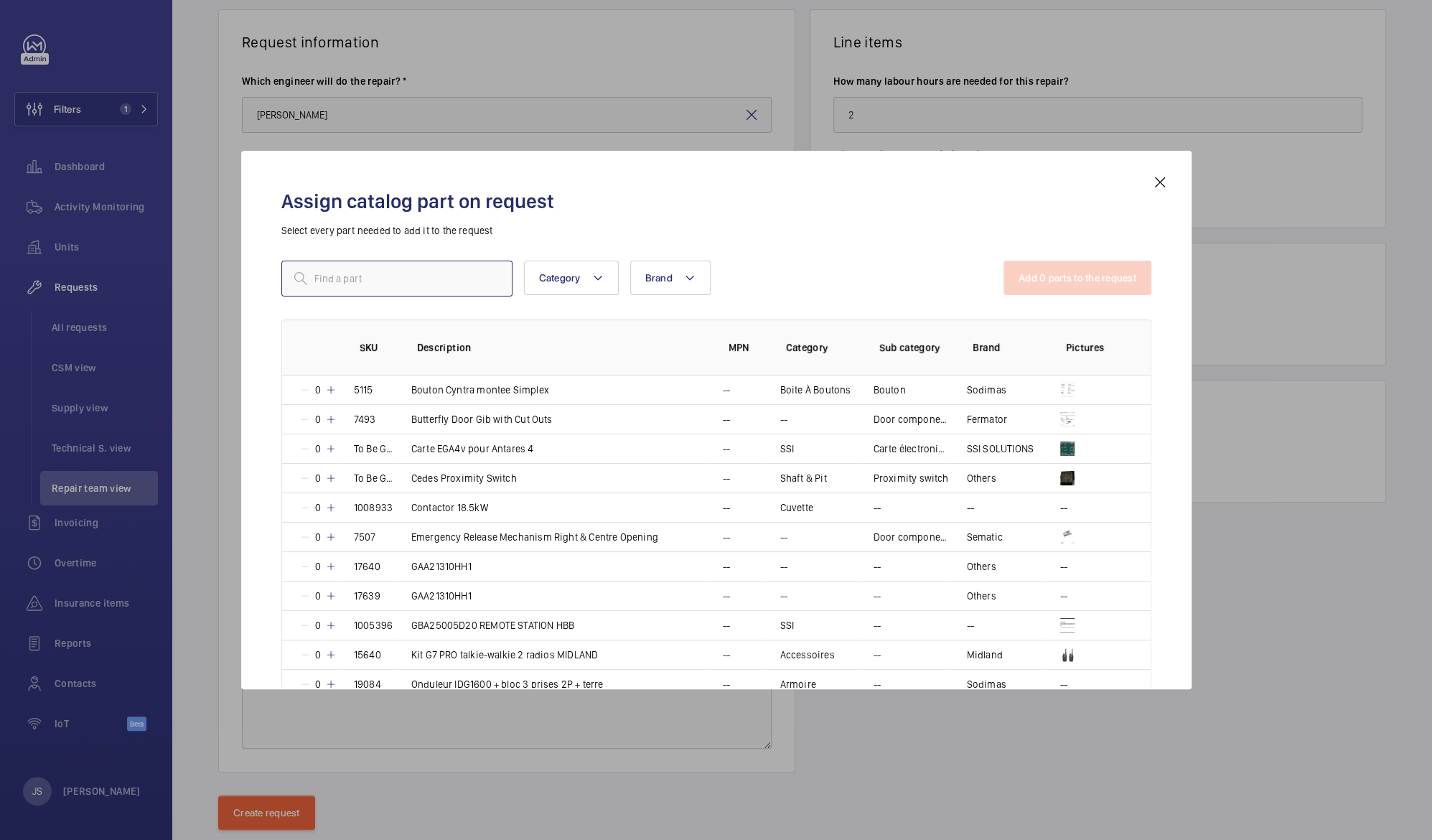
click at [402, 281] on input "text" at bounding box center [397, 278] width 231 height 36
drag, startPoint x: 431, startPoint y: 172, endPoint x: 755, endPoint y: 152, distance: 324.6
click at [755, 152] on div "Assign catalog part on request Select every part needed to add it to the reques…" at bounding box center [716, 419] width 950 height 538
click at [401, 288] on input "text" at bounding box center [397, 278] width 231 height 36
click at [1152, 184] on mat-icon at bounding box center [1160, 182] width 17 height 17
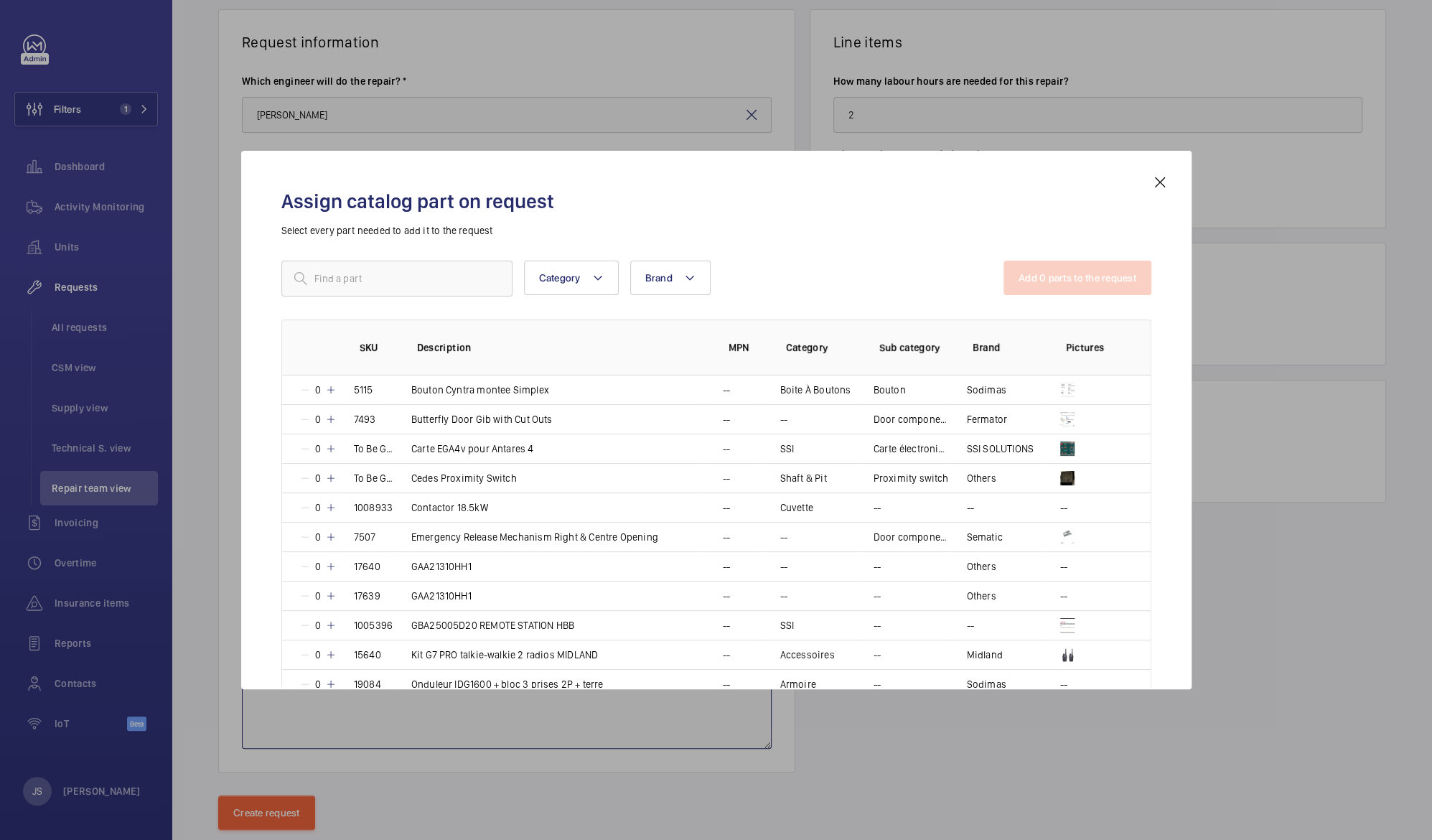
click at [313, 672] on textarea "SKU 1010210" at bounding box center [506, 701] width 530 height 96
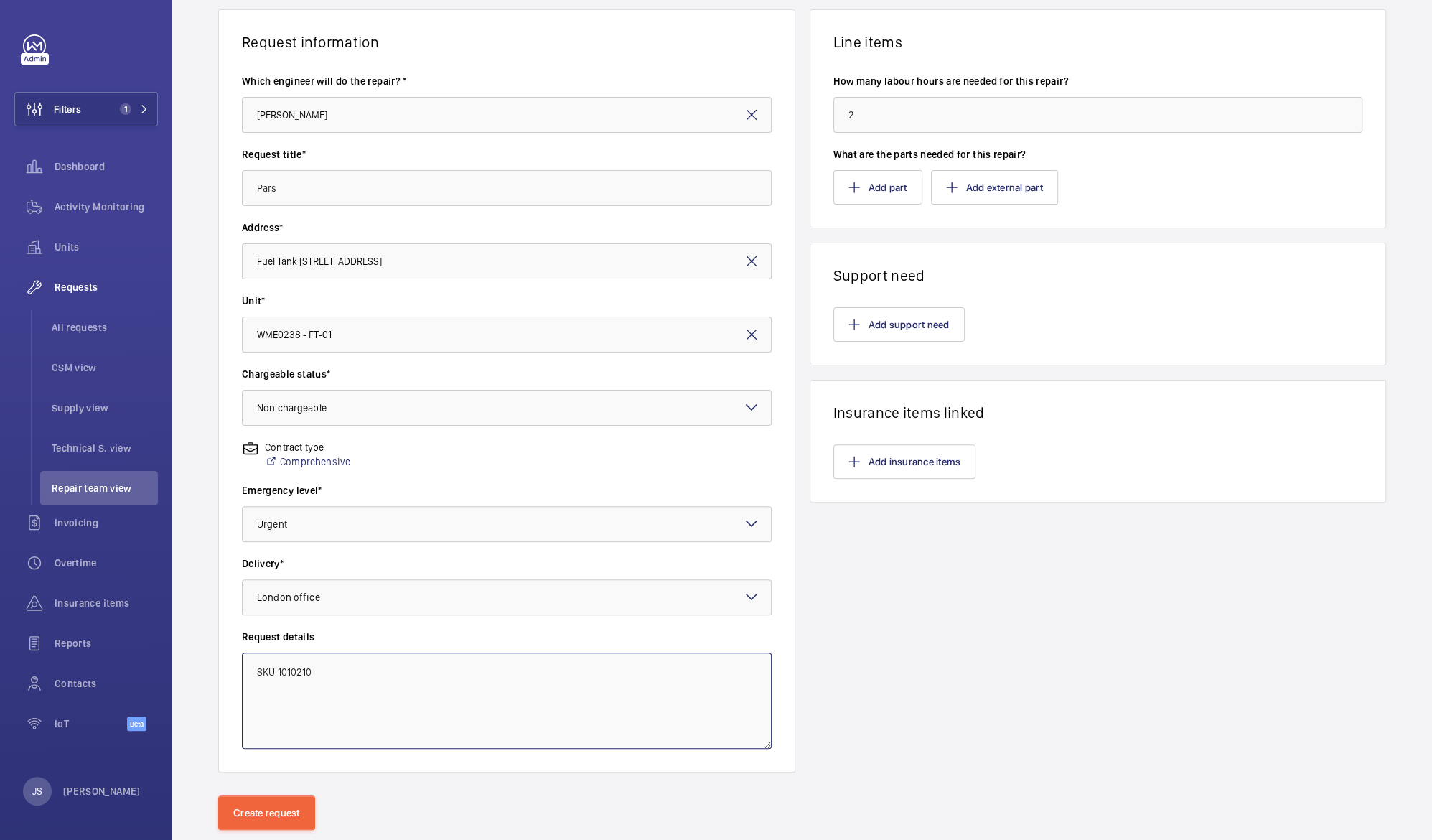
click at [274, 670] on textarea "SKU 1010210" at bounding box center [506, 701] width 530 height 96
drag, startPoint x: 277, startPoint y: 669, endPoint x: 310, endPoint y: 667, distance: 33.1
click at [310, 667] on textarea "SKU 1010210" at bounding box center [506, 701] width 530 height 96
click at [288, 672] on textarea "SKU 1010210" at bounding box center [506, 701] width 530 height 96
drag, startPoint x: 322, startPoint y: 673, endPoint x: 274, endPoint y: 668, distance: 48.3
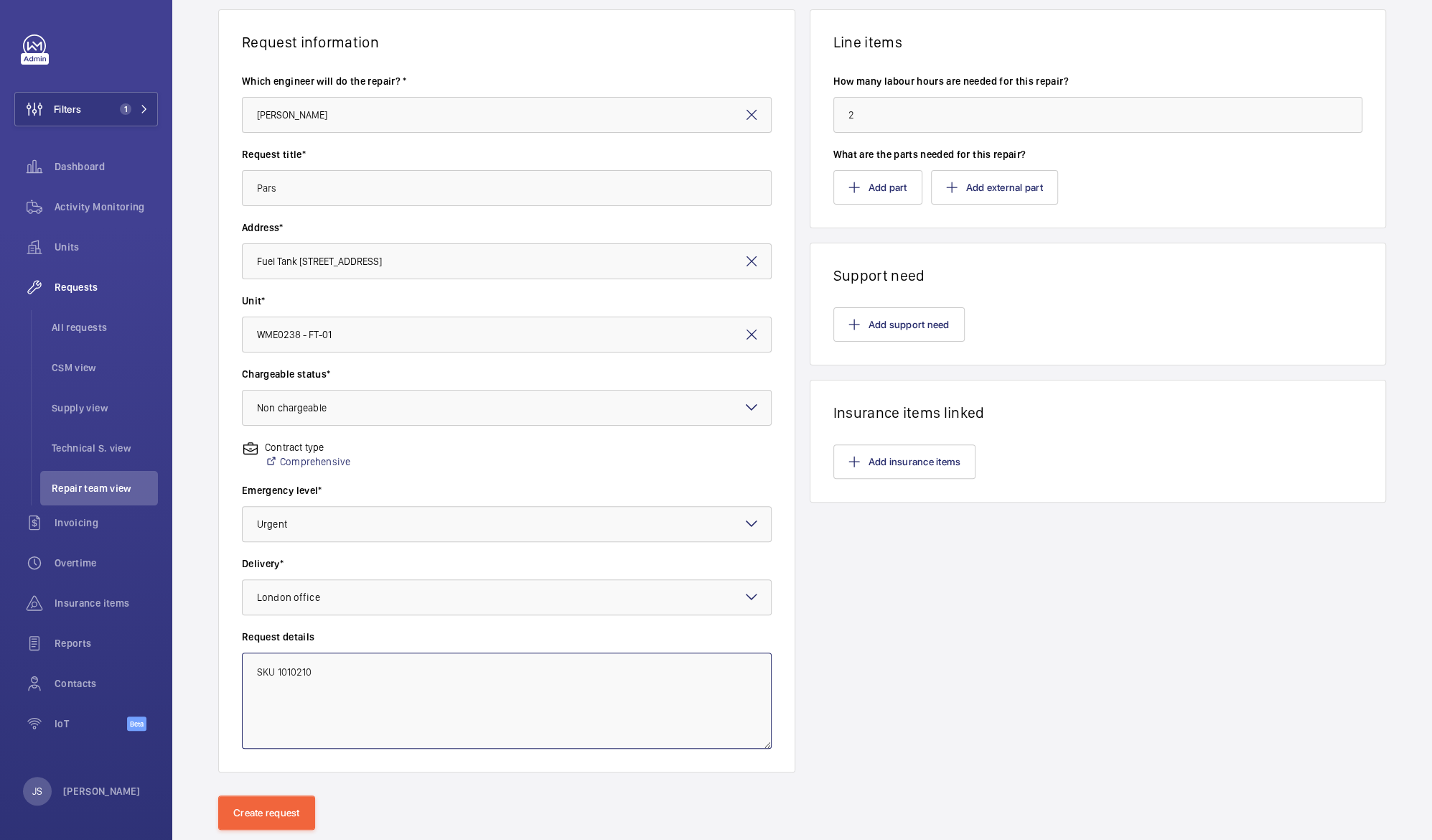
click at [274, 668] on textarea "SKU 1010210" at bounding box center [506, 701] width 530 height 96
click at [849, 191] on mat-icon "button" at bounding box center [854, 187] width 11 height 11
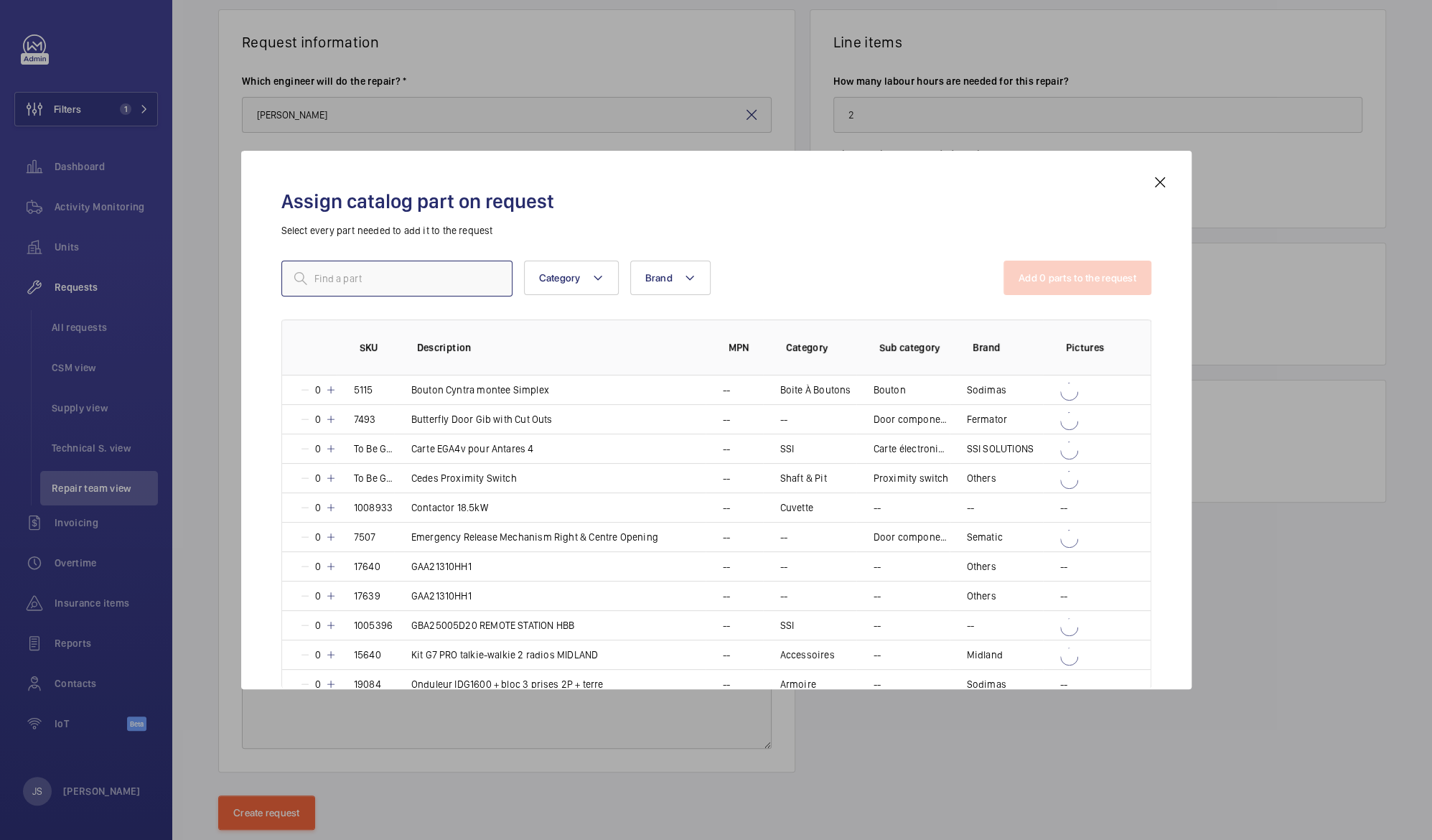
click at [386, 286] on input "text" at bounding box center [397, 278] width 231 height 36
paste input "1010210"
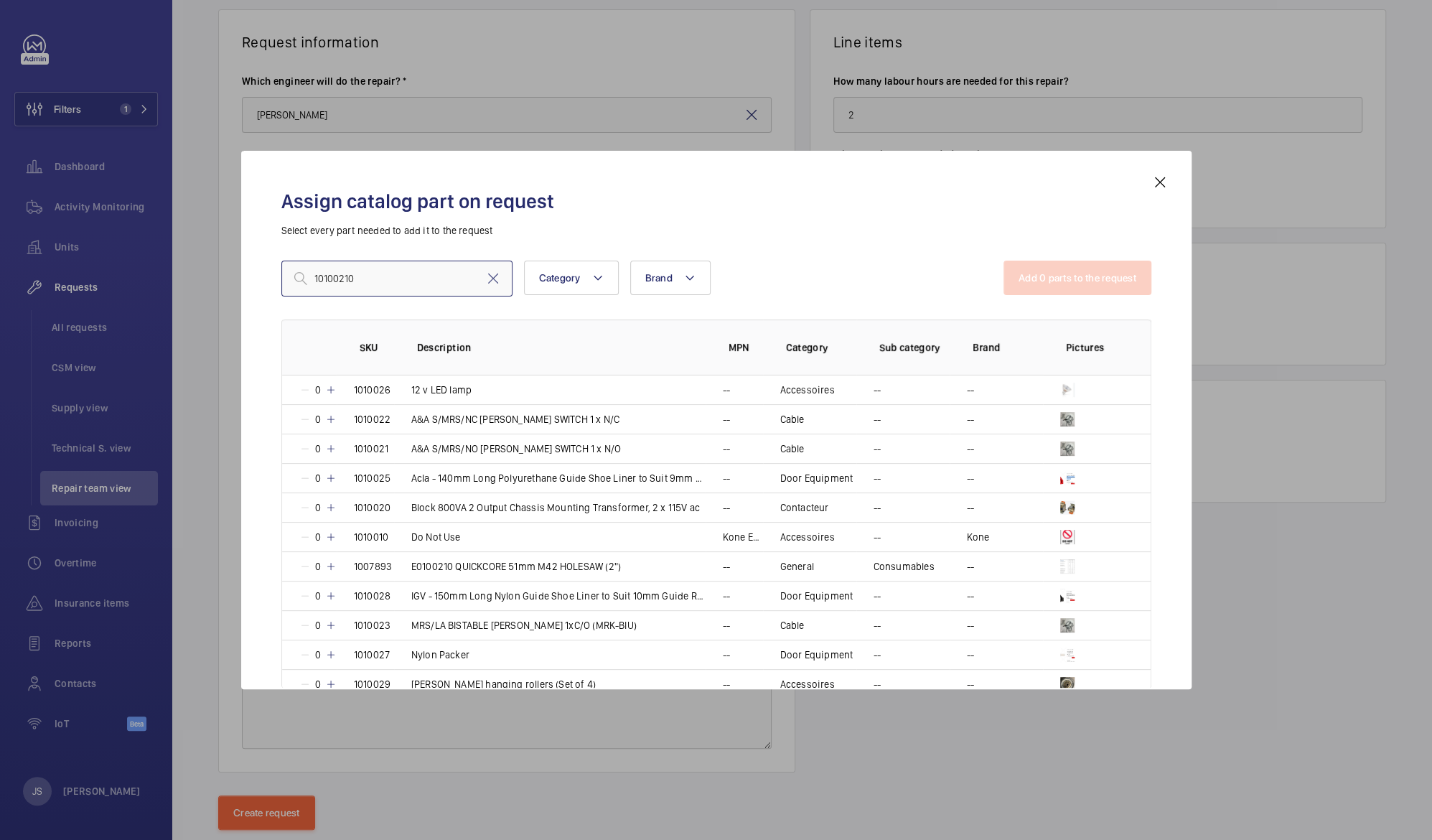
drag, startPoint x: 361, startPoint y: 276, endPoint x: 242, endPoint y: 262, distance: 119.8
click at [242, 262] on div "Assign catalog part on request Select every part needed to add it to the reques…" at bounding box center [716, 419] width 950 height 538
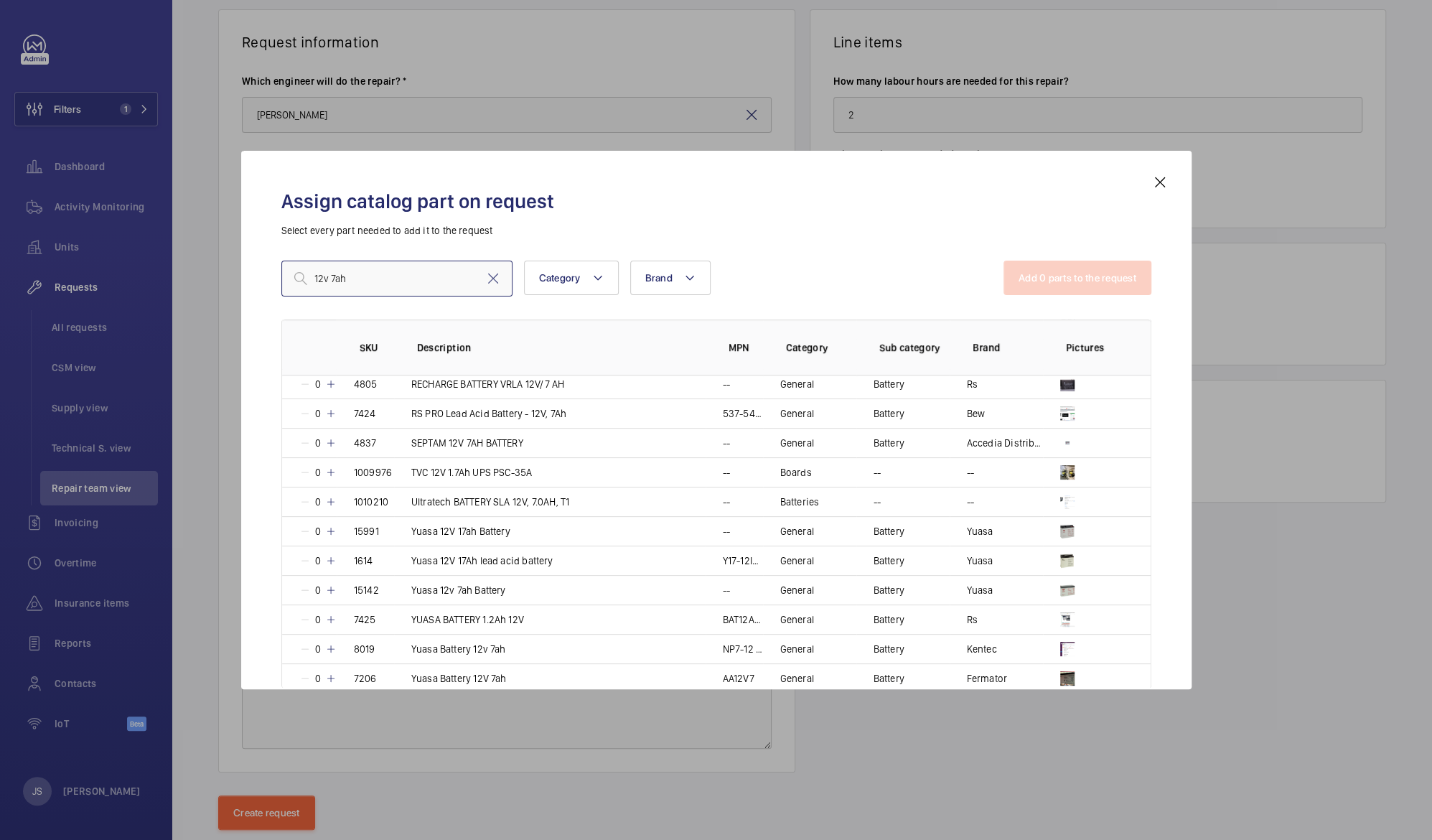
scroll to position [626, 0]
type input "12v 7ah"
click at [411, 498] on p "Ultratech BATTERY SLA 12V, 7.0AH, T1" at bounding box center [491, 499] width 158 height 14
click at [1060, 266] on button "Add 1 parts to the request" at bounding box center [1079, 277] width 146 height 34
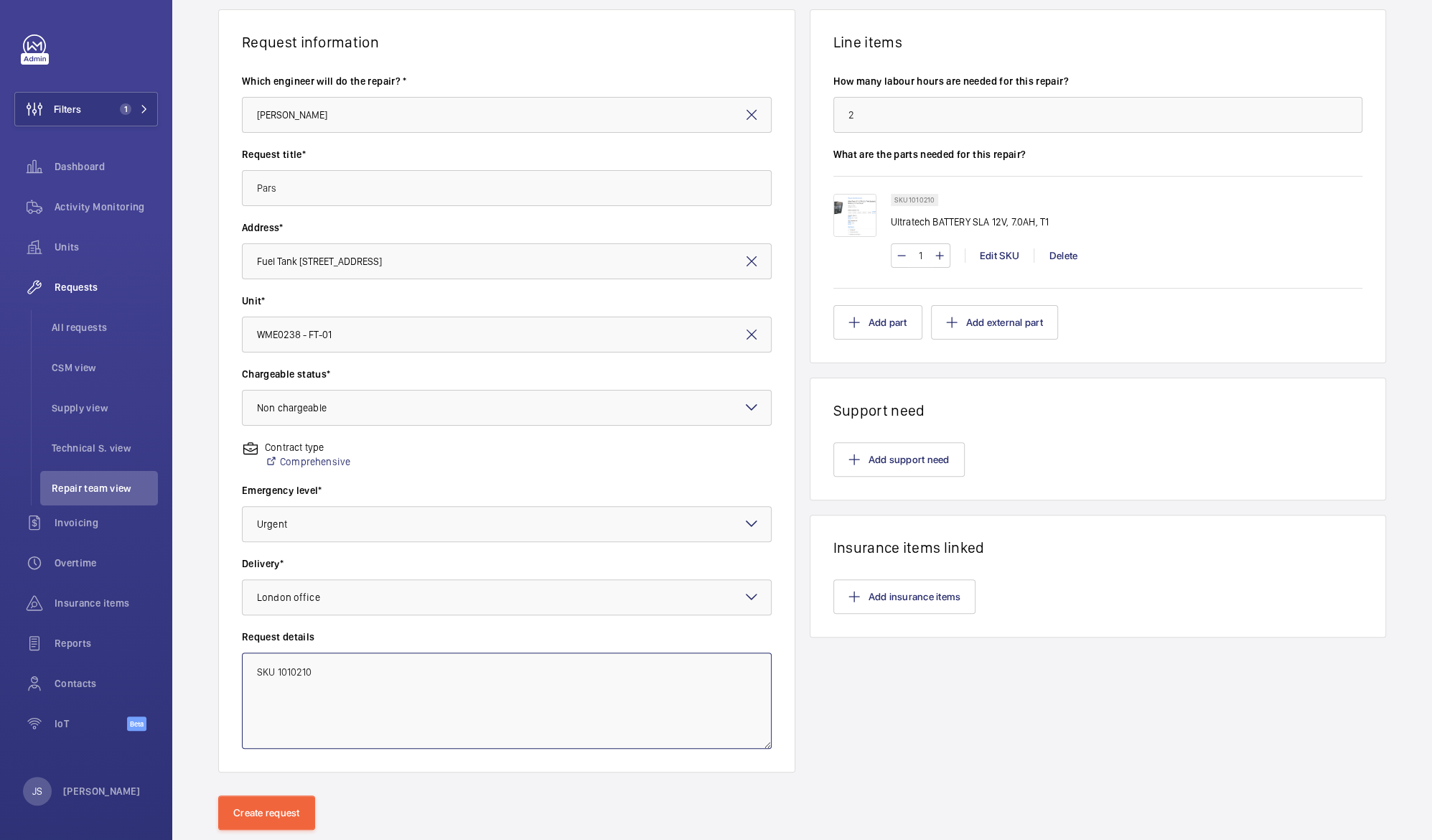
click at [373, 667] on textarea "SKU 1010210" at bounding box center [506, 701] width 530 height 96
click at [319, 670] on textarea "SKU 1010210" at bounding box center [506, 701] width 530 height 96
drag, startPoint x: 319, startPoint y: 670, endPoint x: 225, endPoint y: 660, distance: 94.5
click at [225, 660] on wm-front-card-body "Which engineer will do the repair? * [PERSON_NAME] Request title* Pars Address*…" at bounding box center [506, 411] width 576 height 721
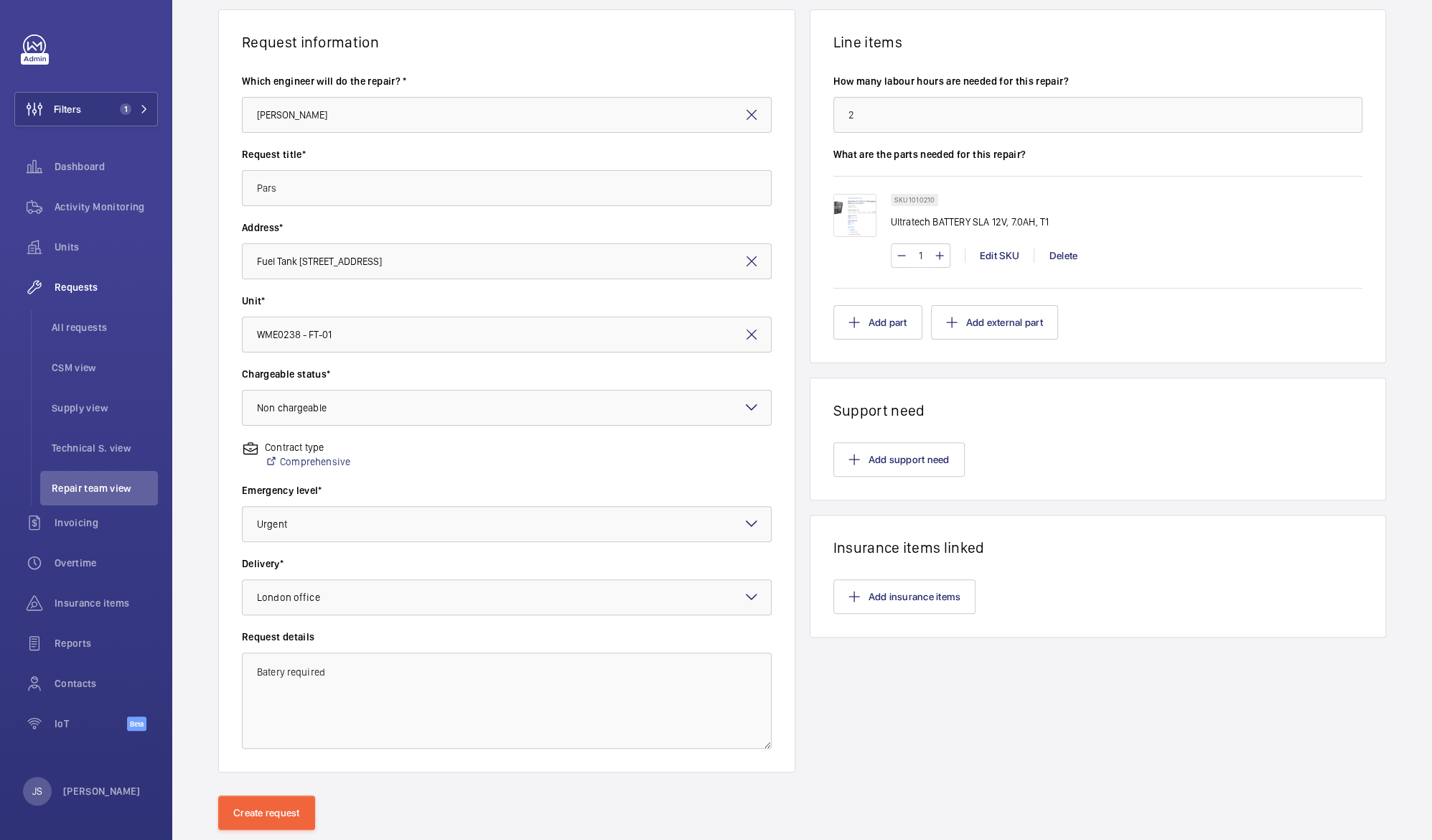
click at [901, 704] on div "Line items How many labour hours are needed for this repair? 2 What are the par…" at bounding box center [1098, 391] width 577 height 763
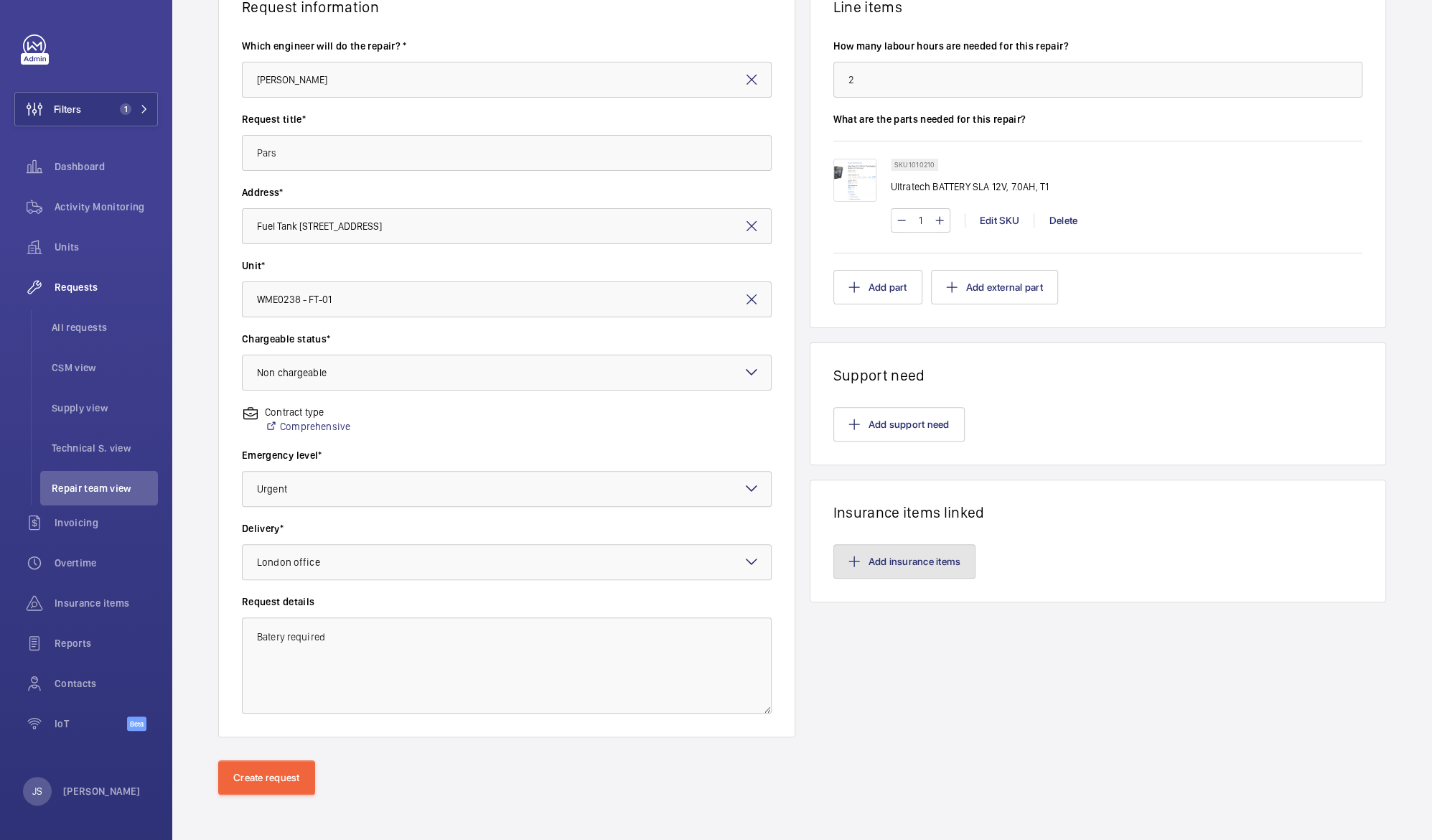
click at [860, 561] on button "Add insurance items" at bounding box center [905, 561] width 143 height 34
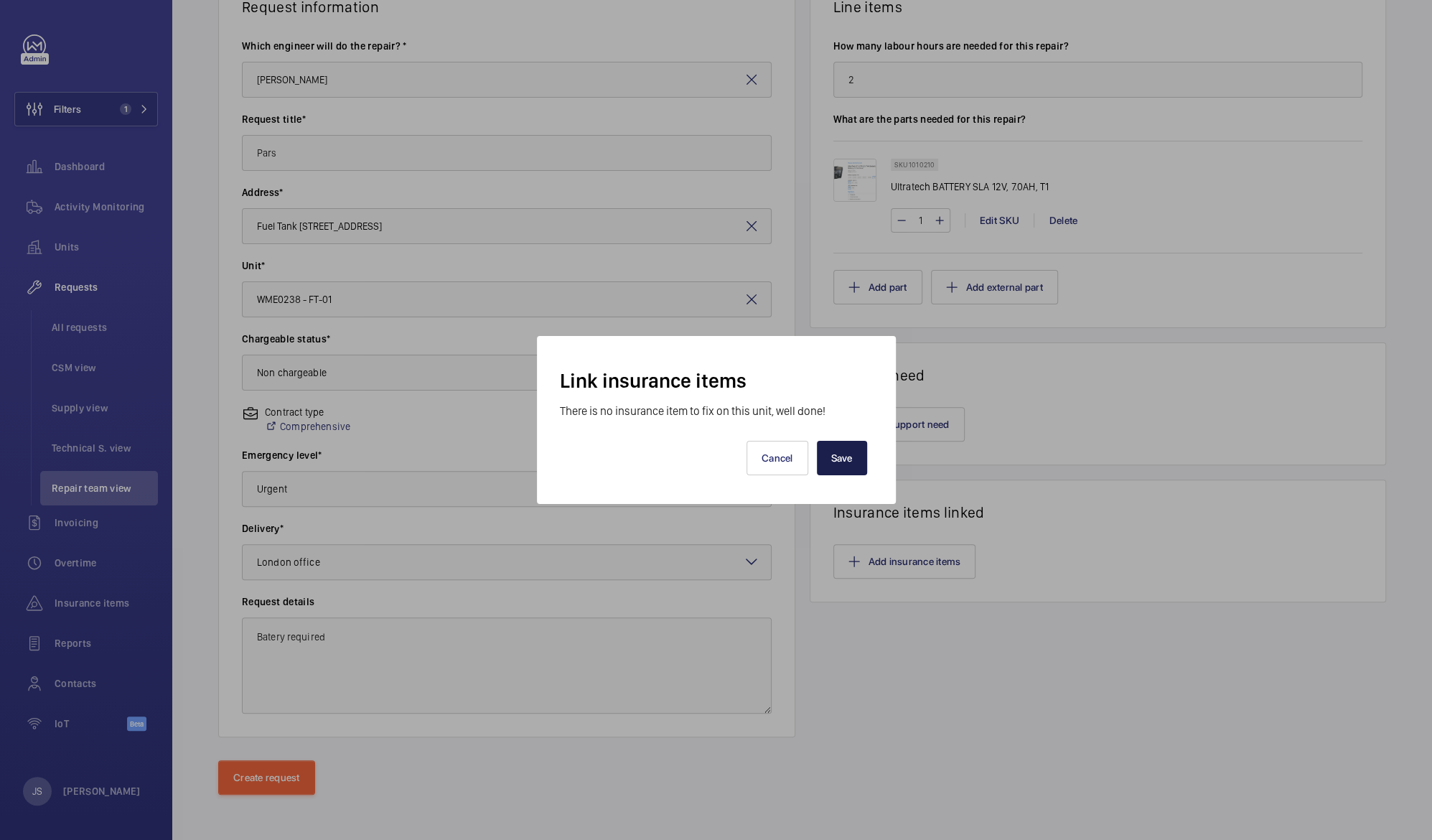
click at [845, 463] on button "Save" at bounding box center [842, 457] width 50 height 34
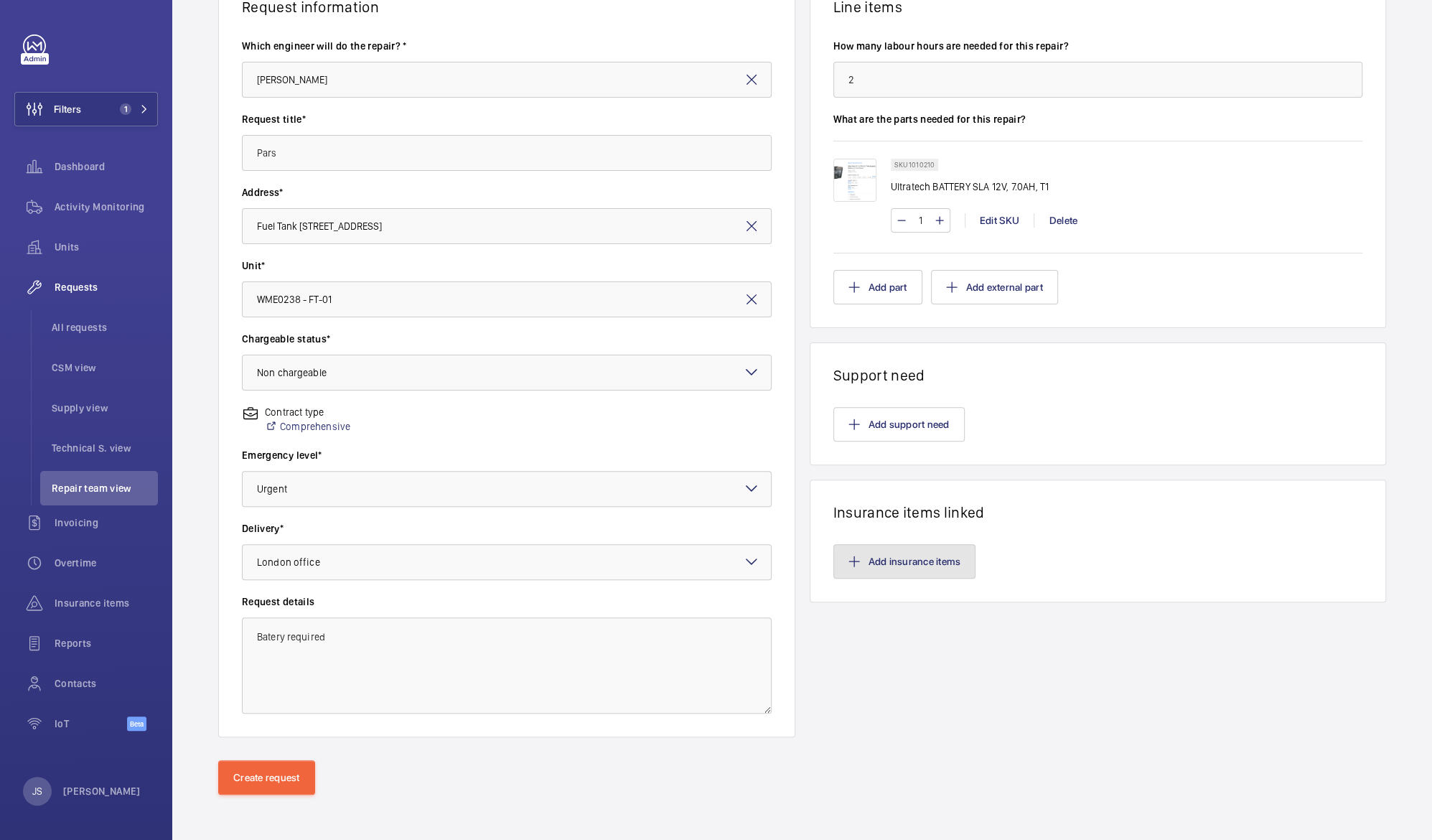
click at [849, 560] on mat-icon "button" at bounding box center [854, 561] width 11 height 11
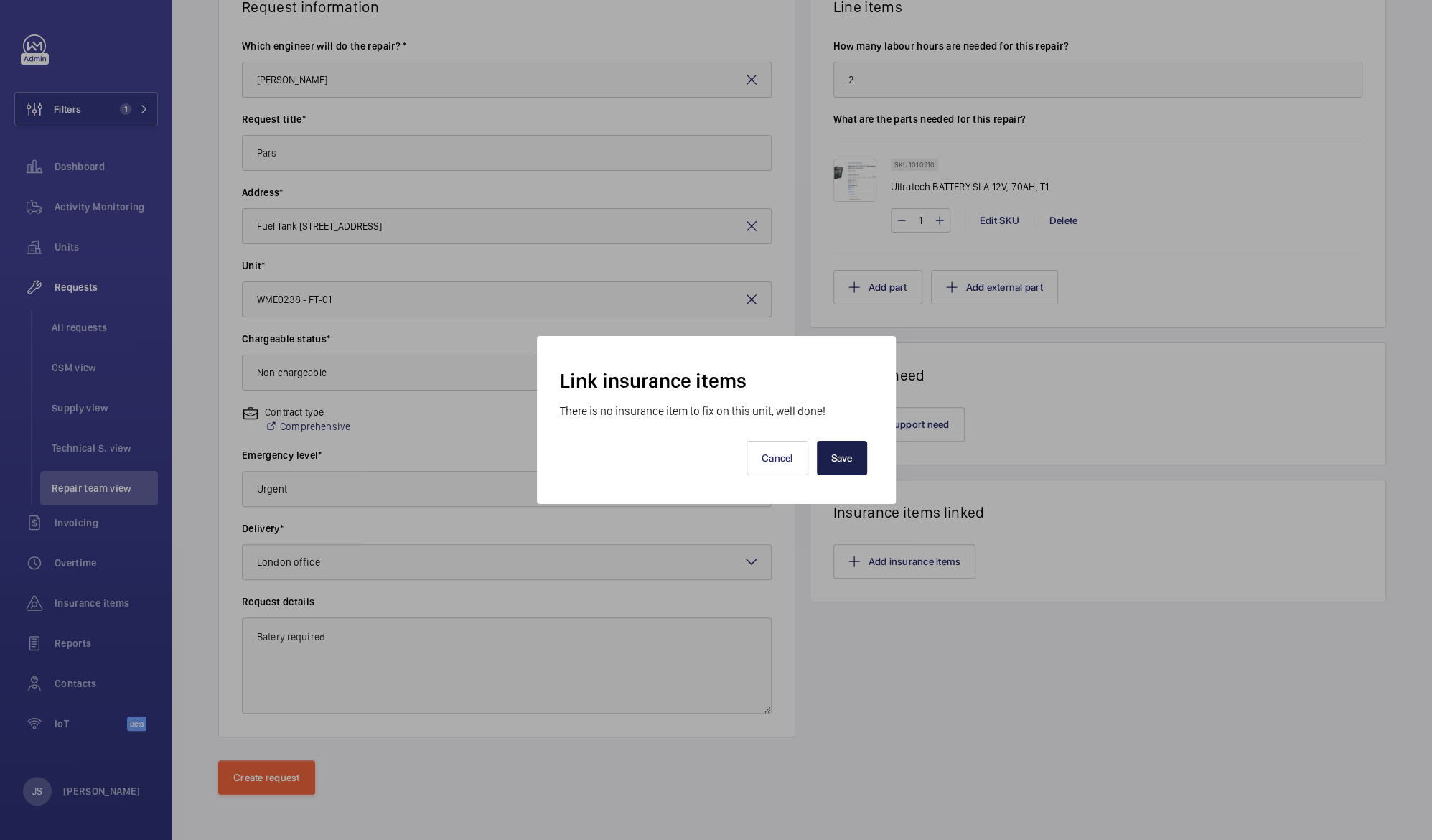
click at [834, 454] on button "Save" at bounding box center [842, 457] width 50 height 34
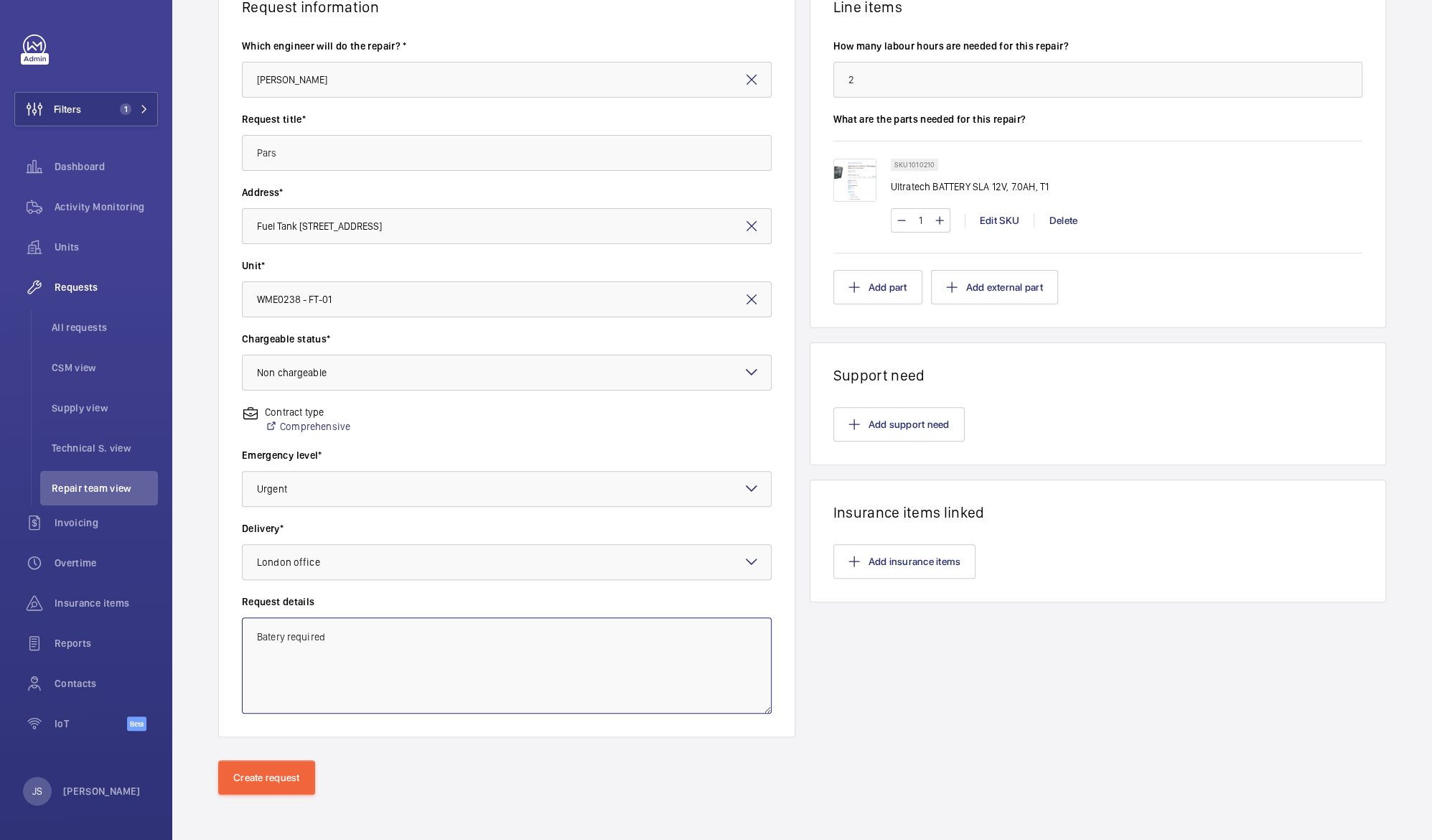
click at [269, 631] on textarea "Batery required" at bounding box center [506, 665] width 530 height 96
type textarea "Battery required"
click at [270, 780] on button "Create request" at bounding box center [266, 777] width 97 height 34
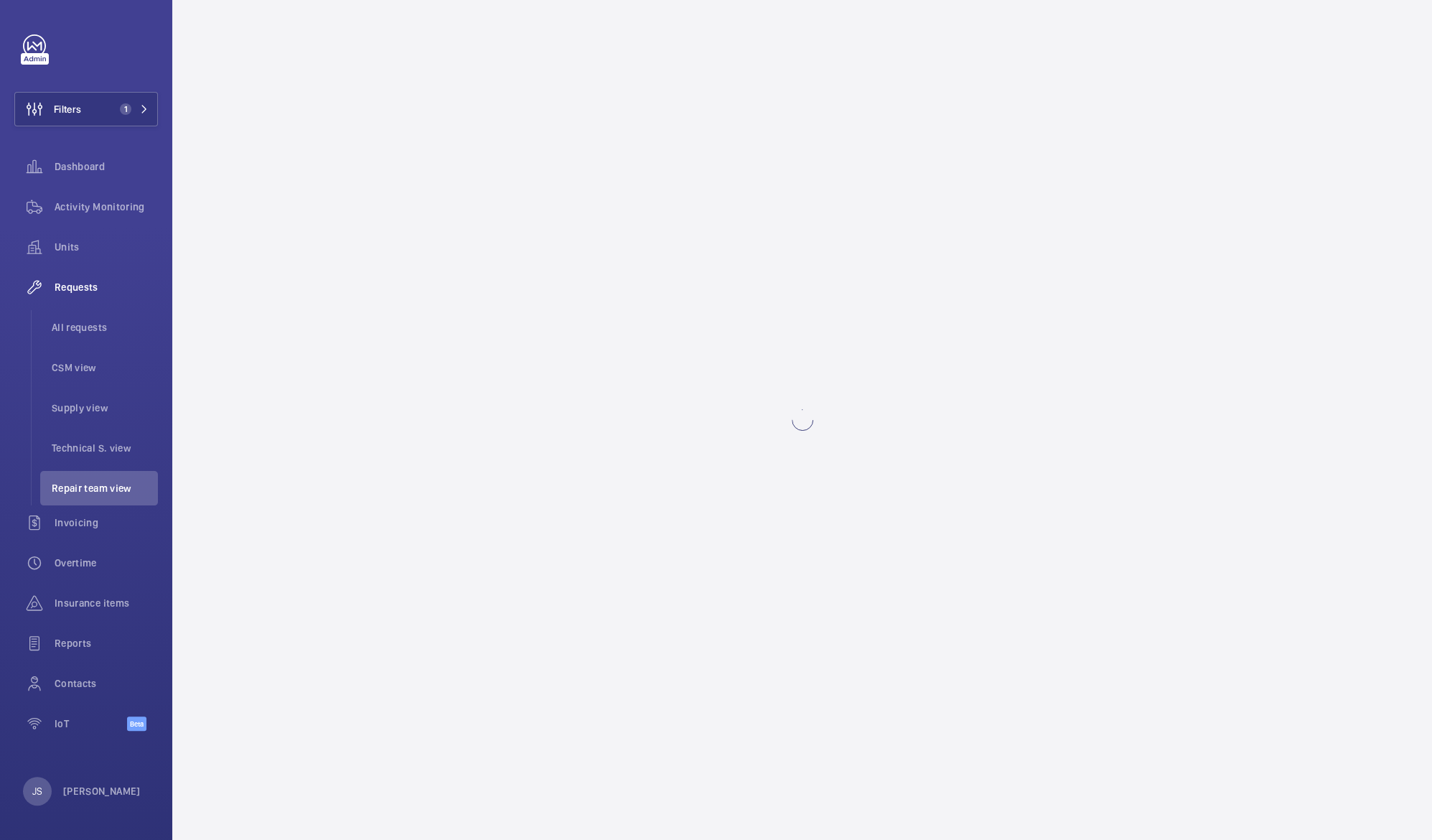
scroll to position [0, 0]
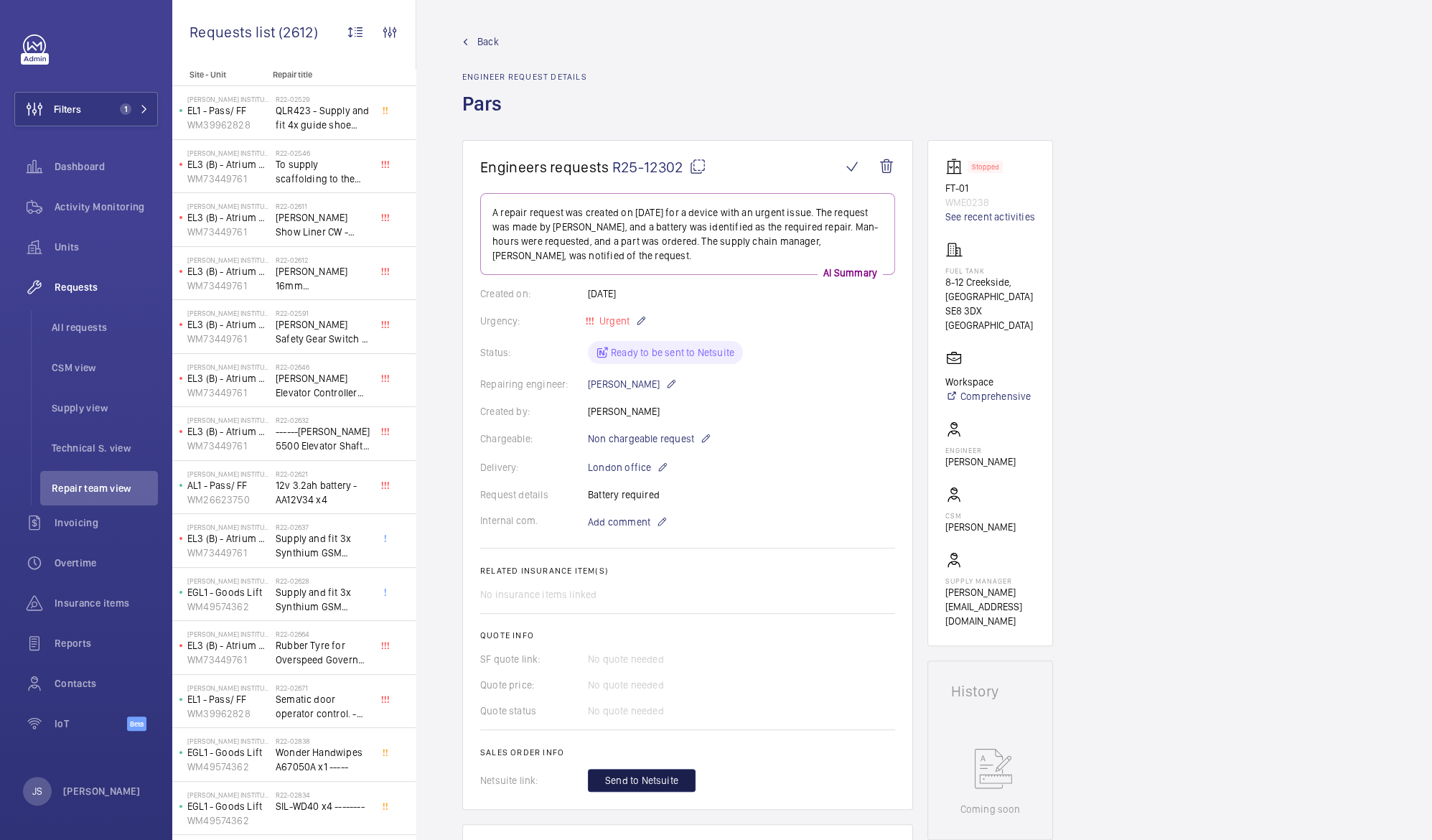
click at [633, 781] on span "Send to Netsuite" at bounding box center [642, 781] width 73 height 14
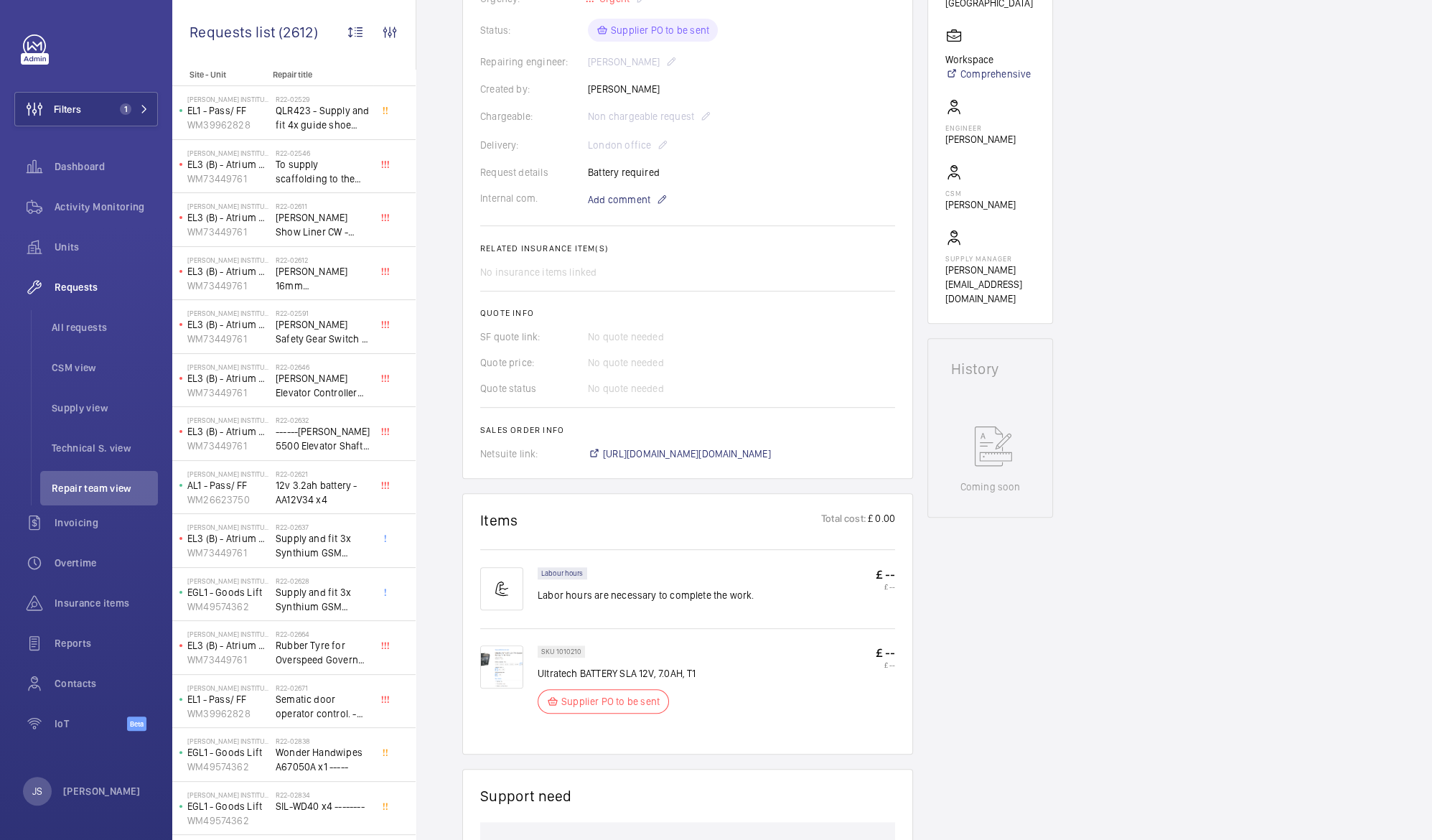
scroll to position [815, 0]
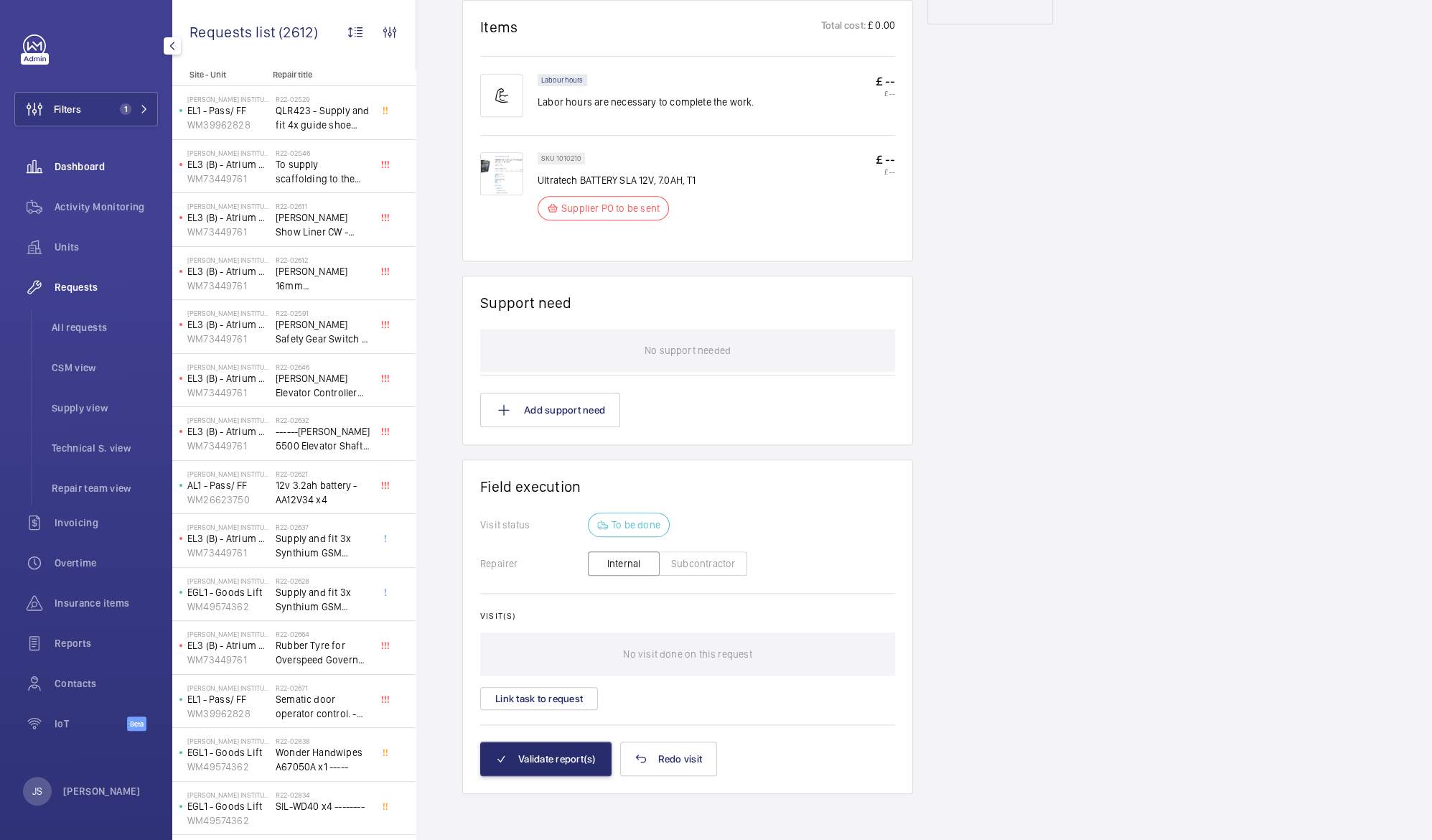
click at [59, 172] on span "Dashboard" at bounding box center [106, 166] width 103 height 14
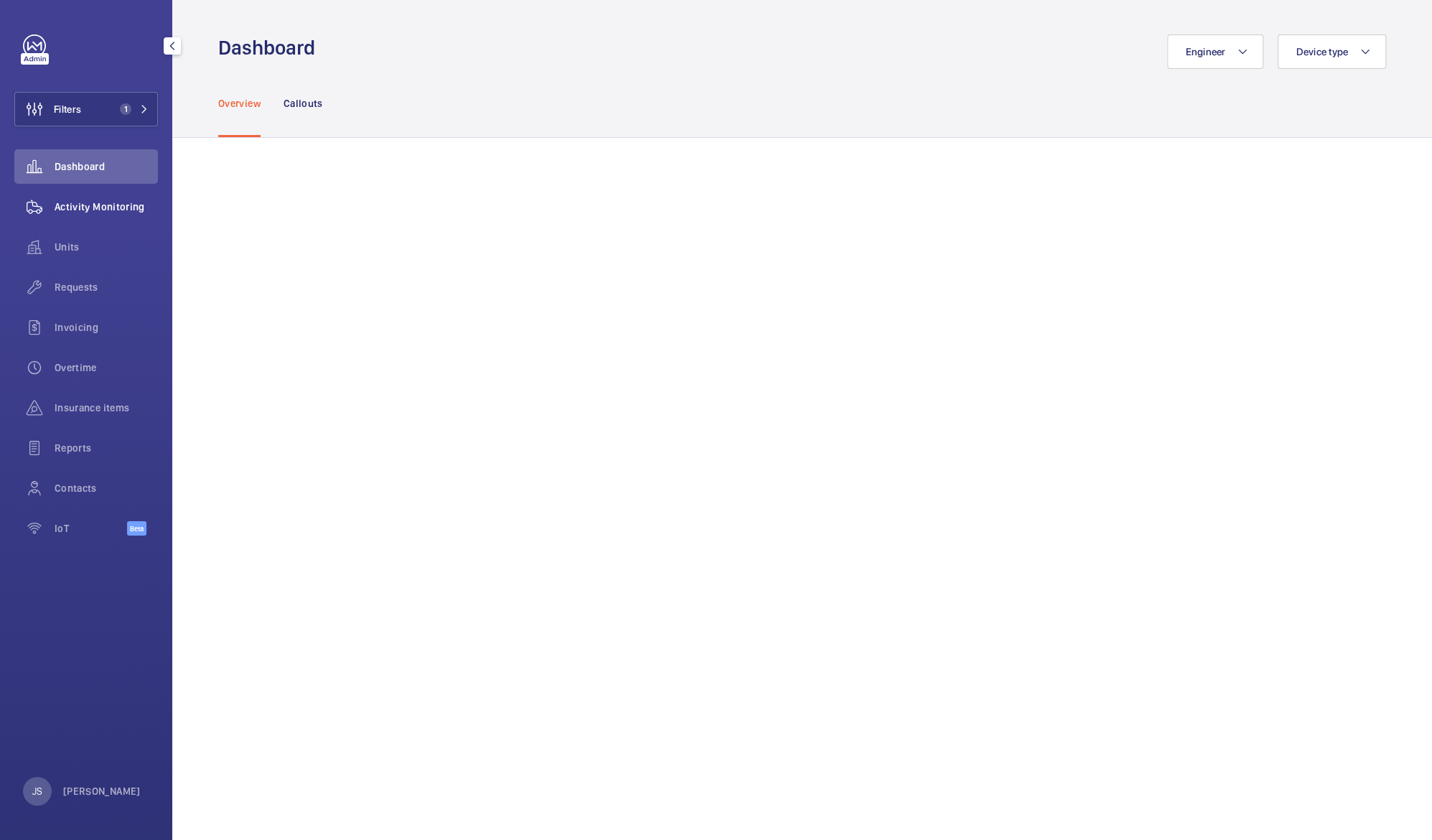
click at [70, 208] on span "Activity Monitoring" at bounding box center [106, 207] width 103 height 14
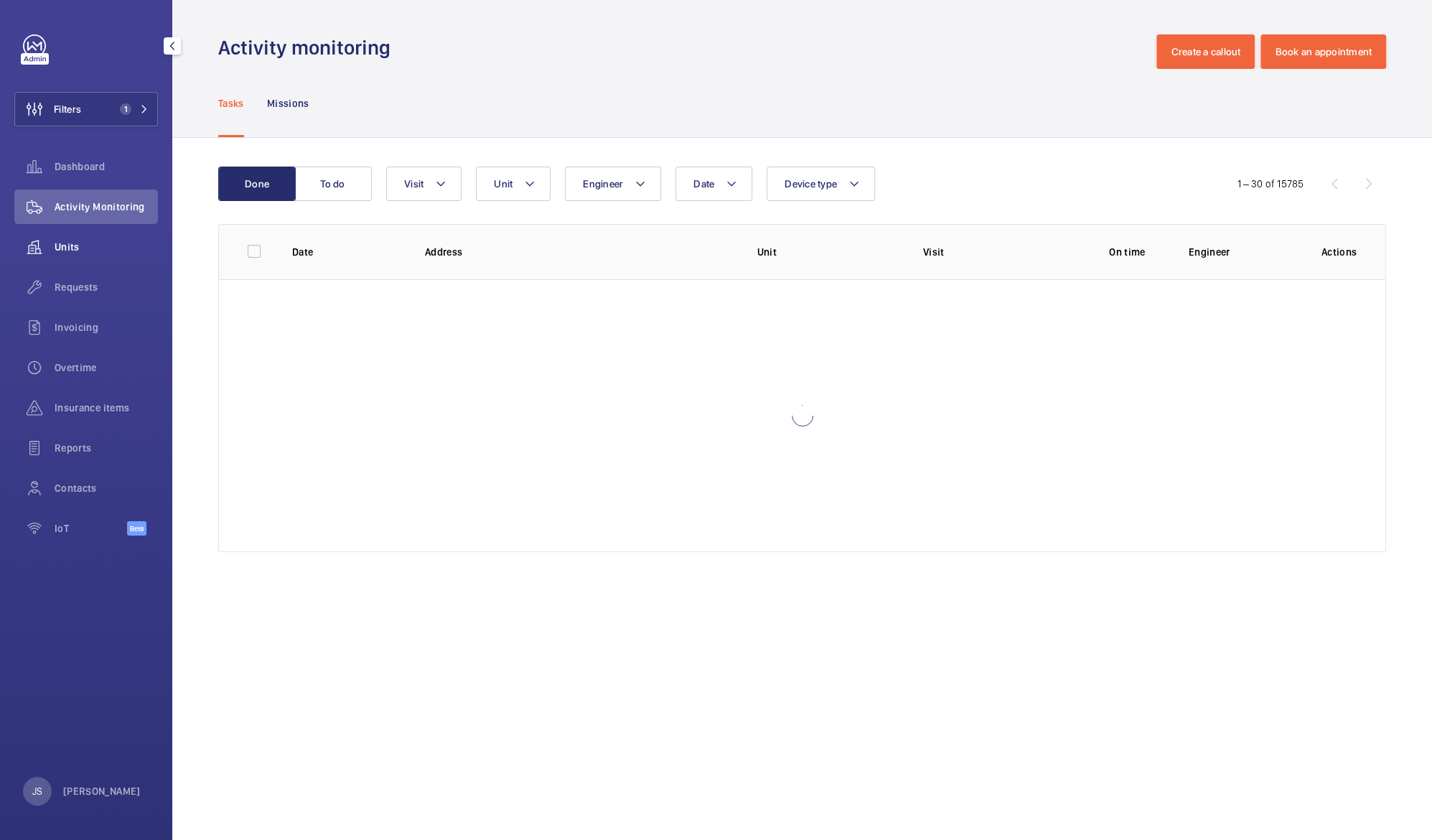
click at [76, 250] on span "Units" at bounding box center [106, 247] width 103 height 14
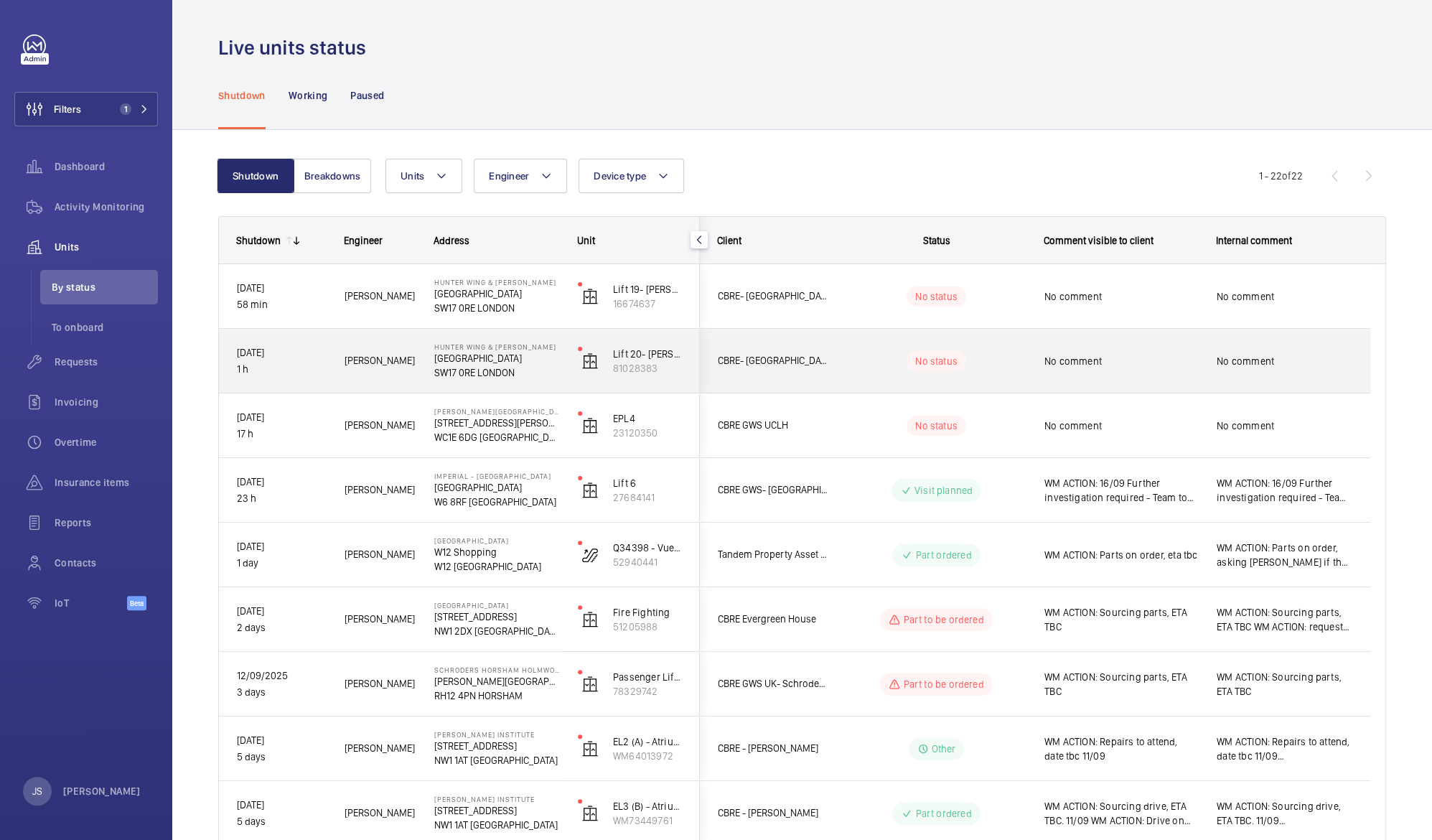
click at [1227, 356] on span "No comment" at bounding box center [1285, 361] width 136 height 14
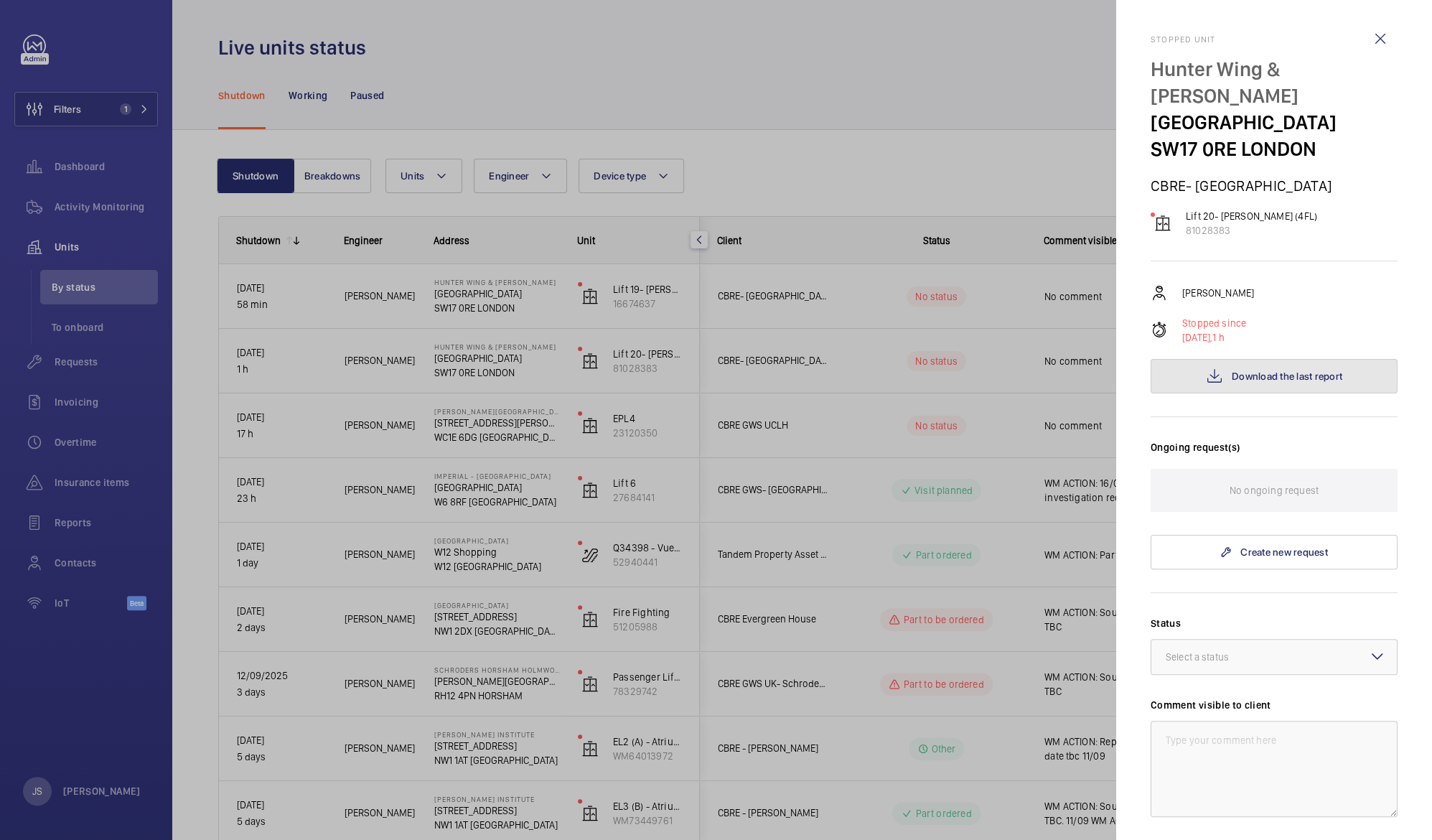
click at [1232, 377] on span "Download the last report" at bounding box center [1288, 376] width 111 height 11
click at [615, 315] on div at bounding box center [716, 420] width 1432 height 840
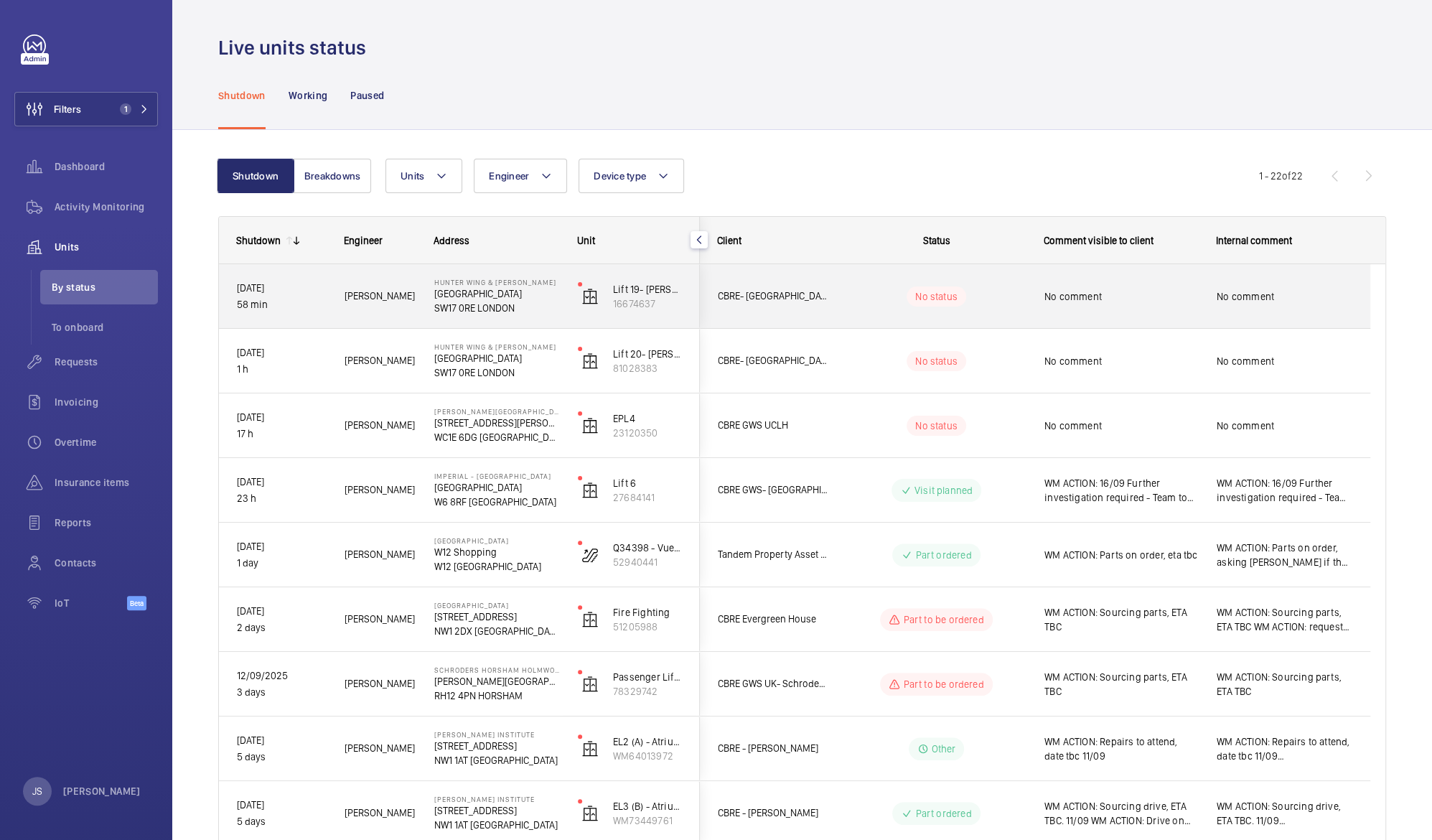
click at [1063, 292] on span "No comment" at bounding box center [1121, 296] width 154 height 14
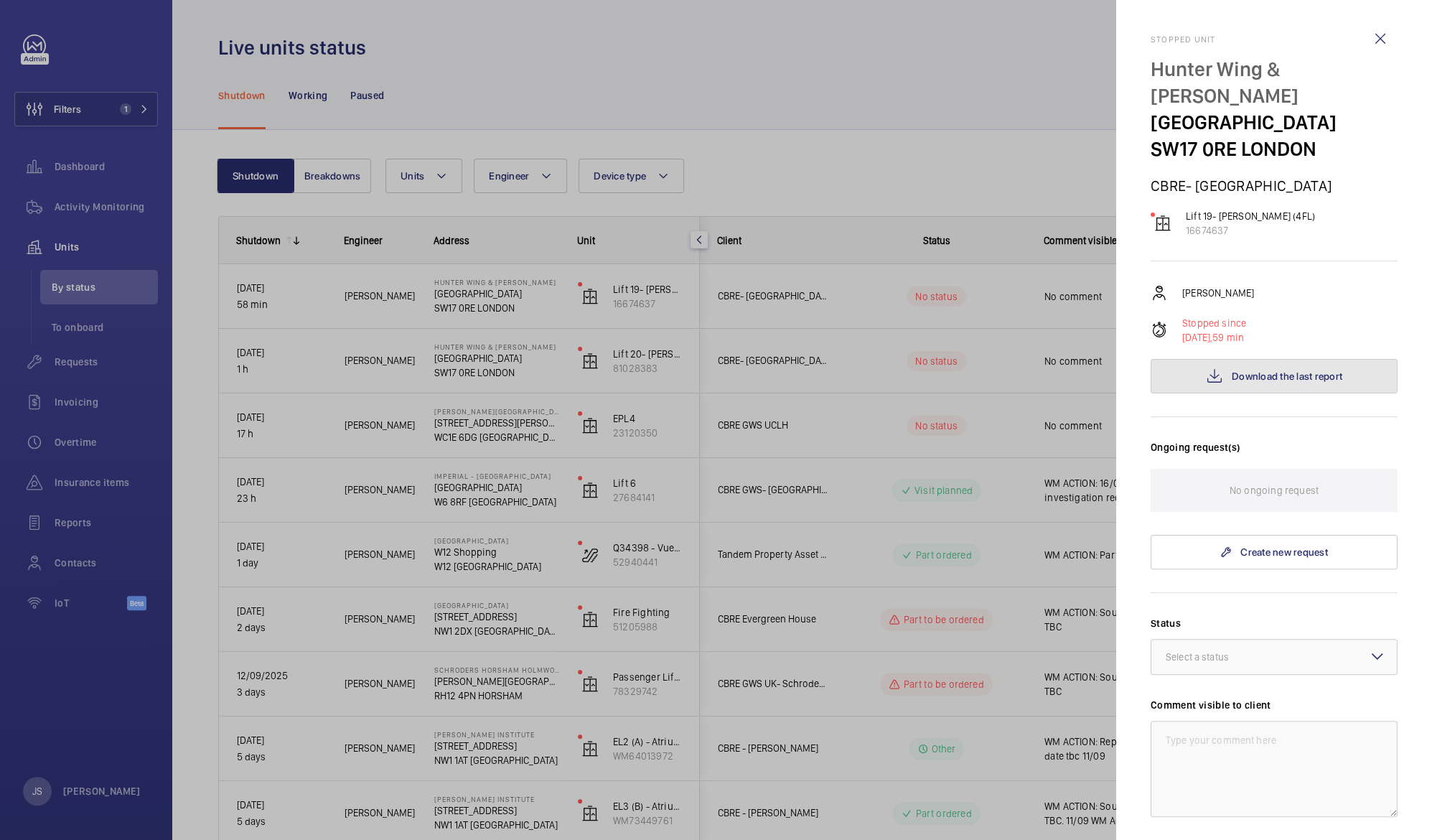
click at [1246, 378] on span "Download the last report" at bounding box center [1288, 376] width 111 height 11
